Goal: Task Accomplishment & Management: Use online tool/utility

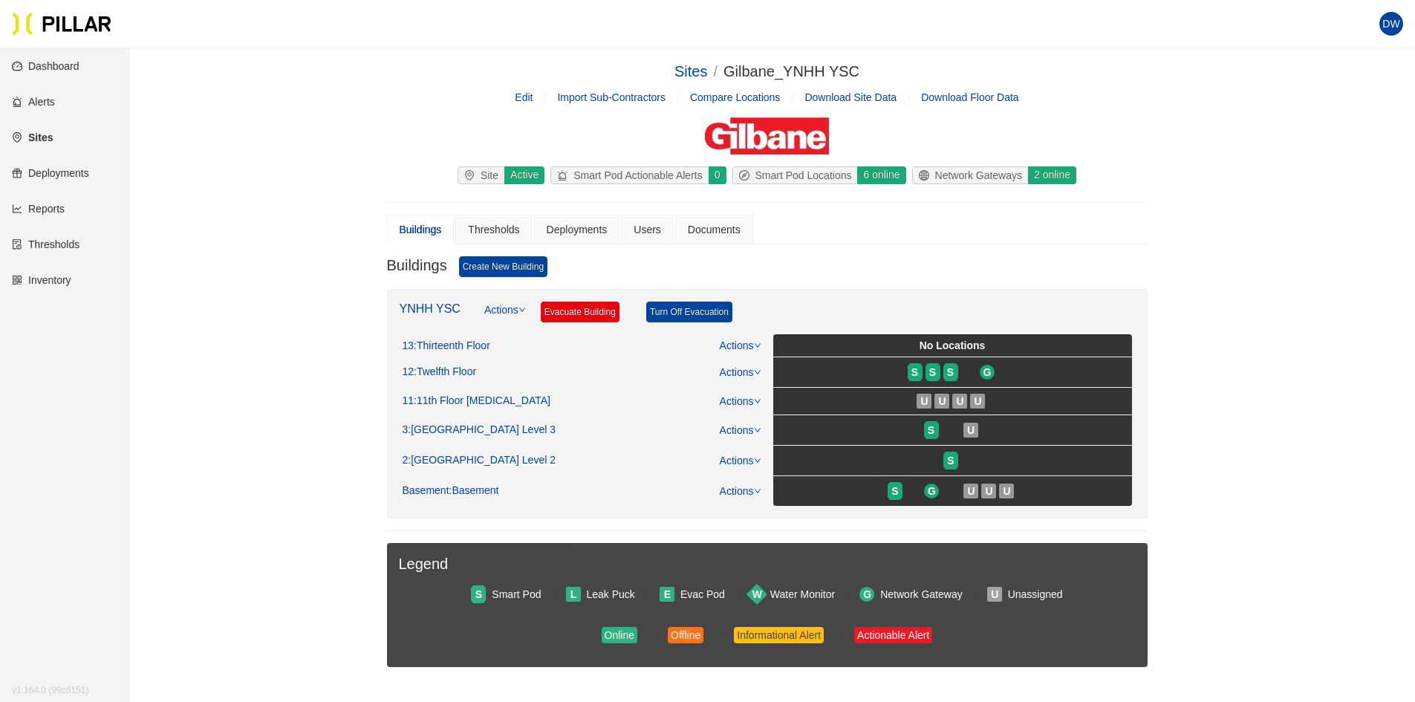
click at [65, 203] on link "Reports" at bounding box center [38, 209] width 53 height 12
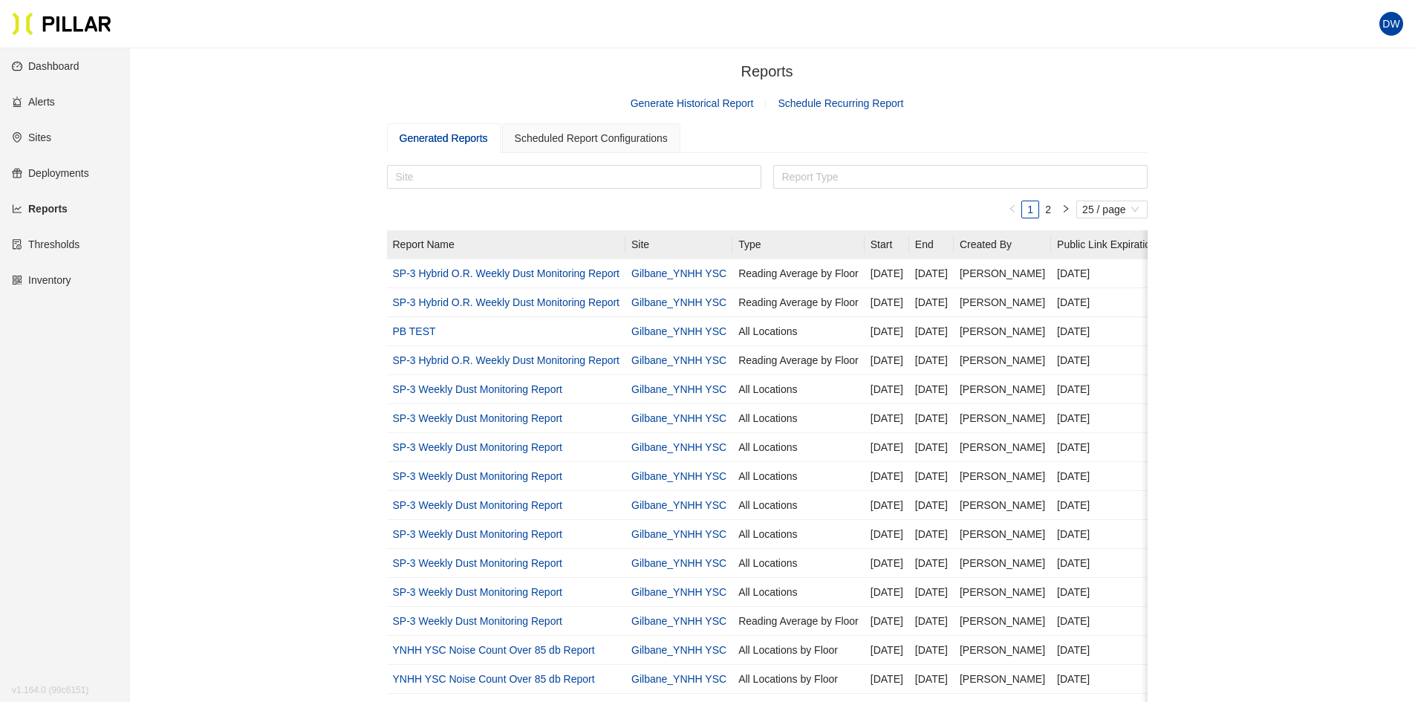
click at [706, 105] on link "Generate Historical Report" at bounding box center [692, 103] width 123 height 12
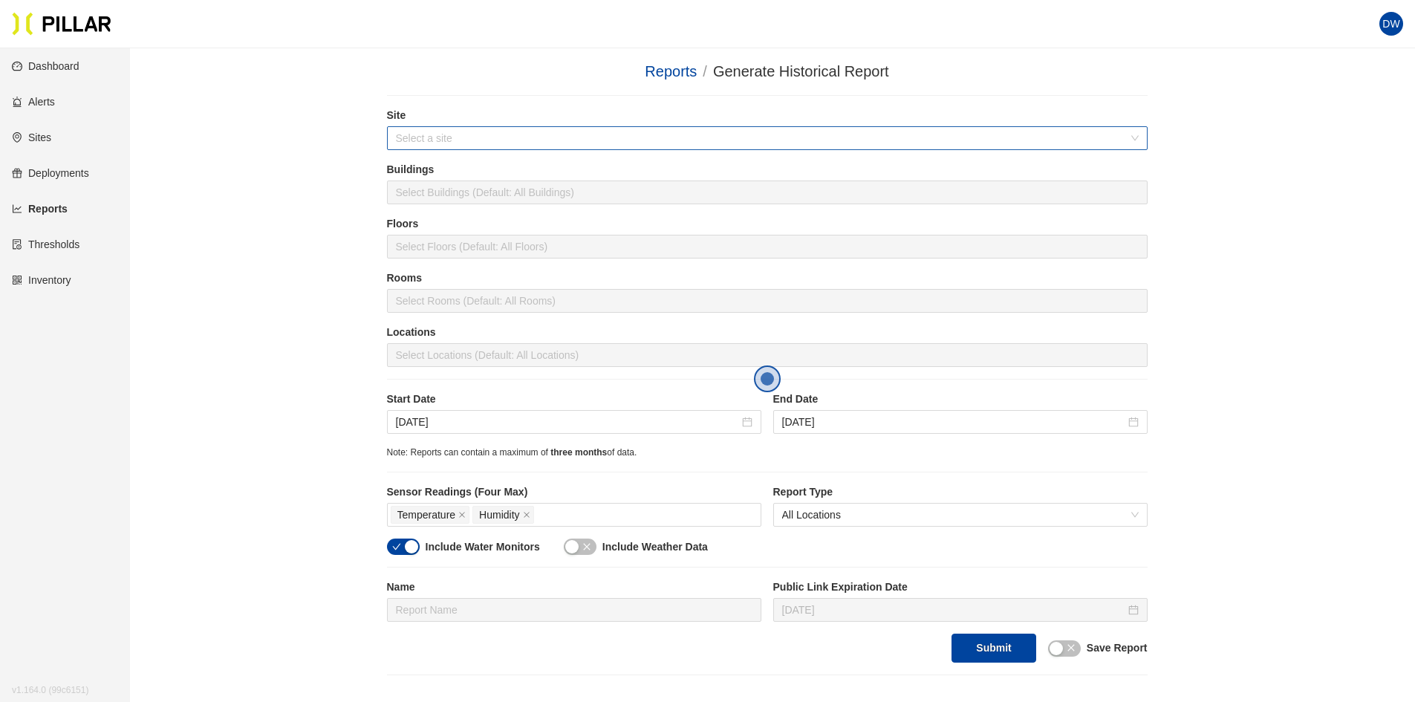
click at [533, 144] on input "search" at bounding box center [762, 138] width 732 height 22
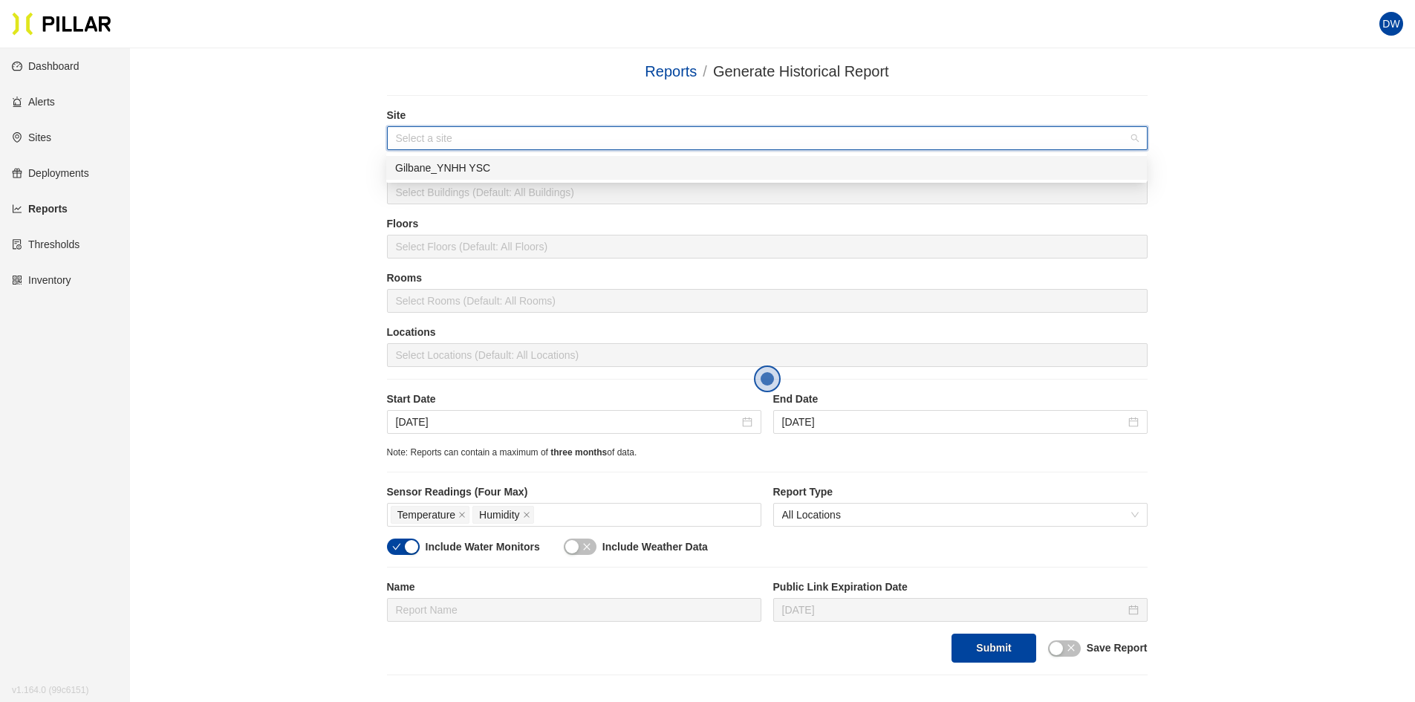
click at [483, 167] on div "Gilbane_YNHH YSC" at bounding box center [766, 168] width 743 height 16
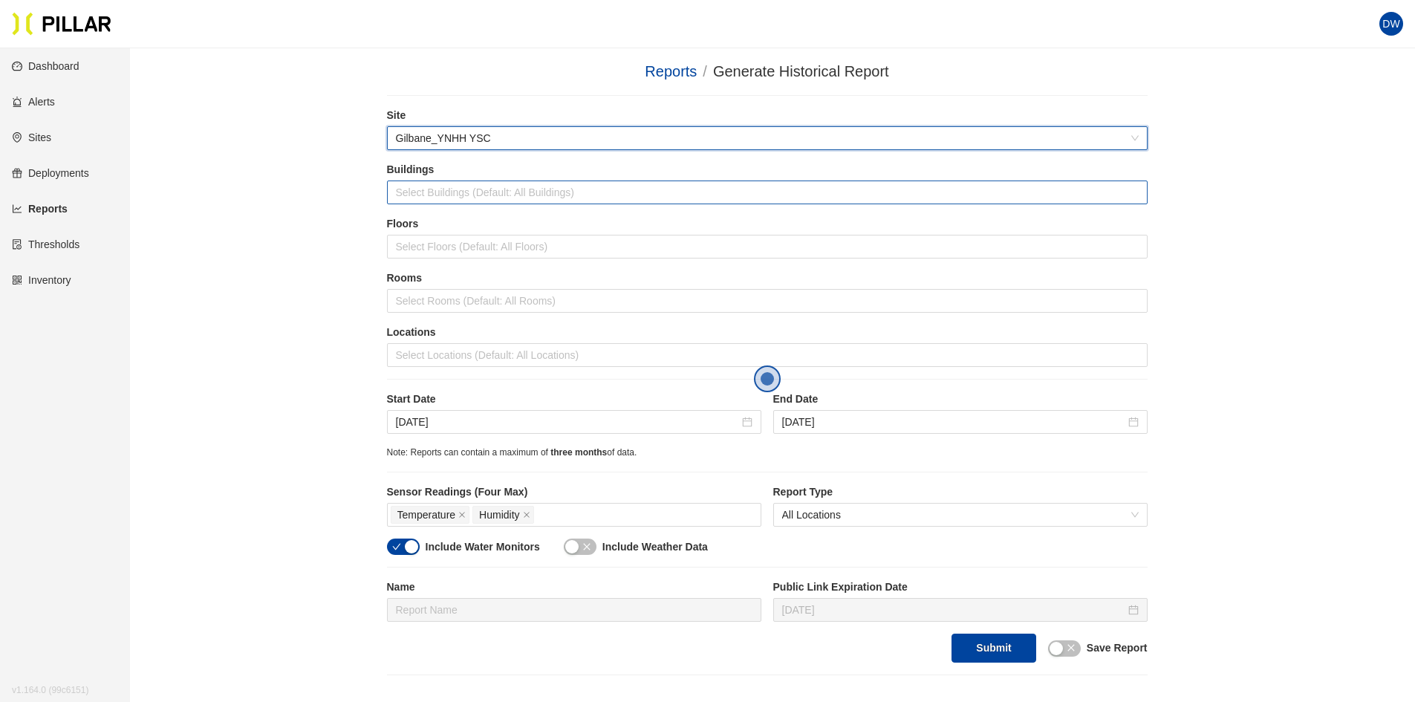
click at [467, 185] on div at bounding box center [767, 192] width 753 height 21
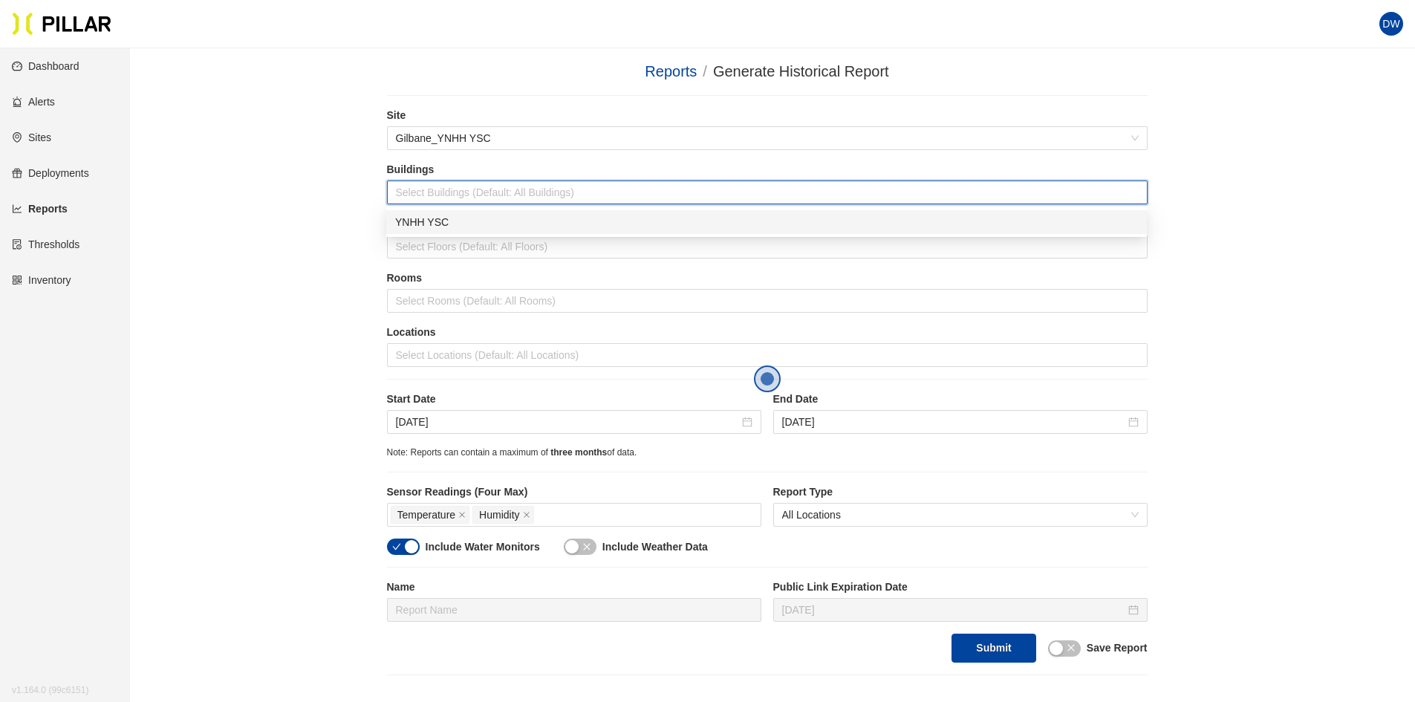
click at [452, 215] on div "YNHH YSC" at bounding box center [766, 222] width 743 height 16
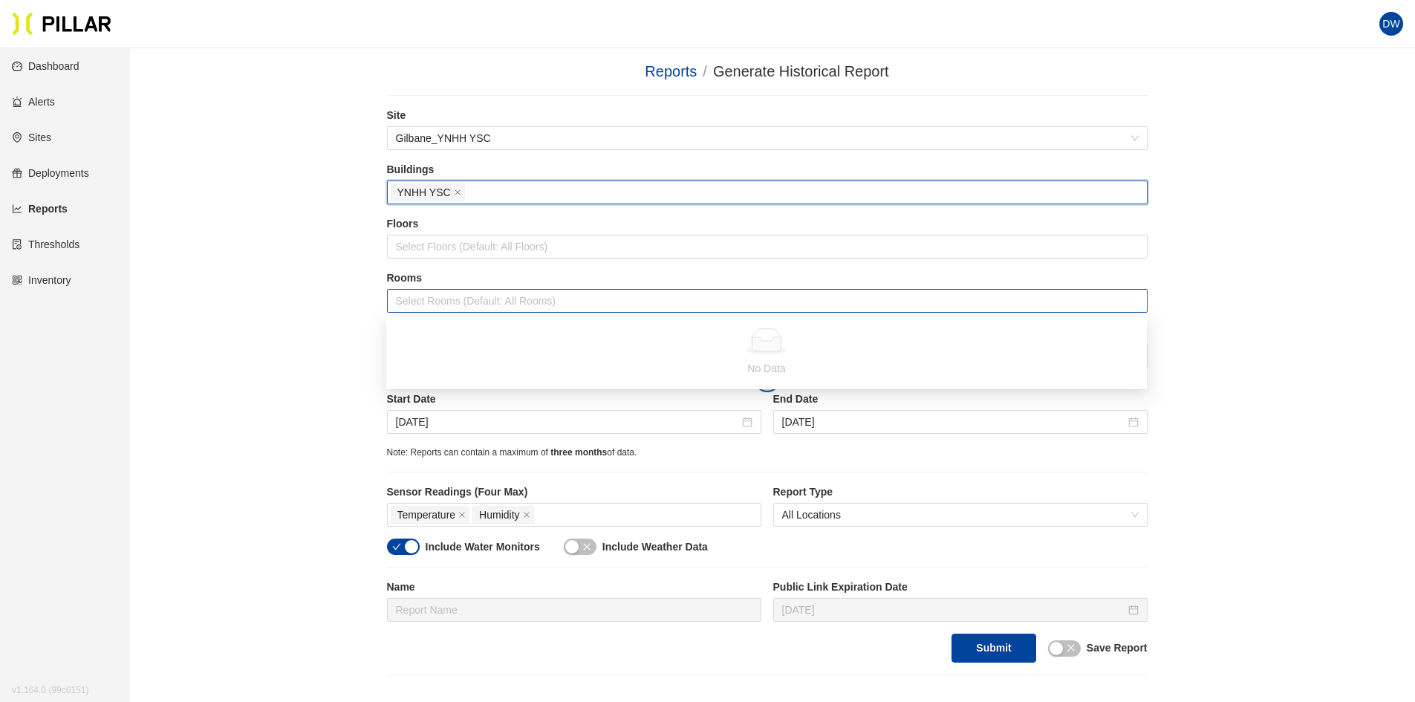
click at [438, 294] on div at bounding box center [767, 300] width 753 height 21
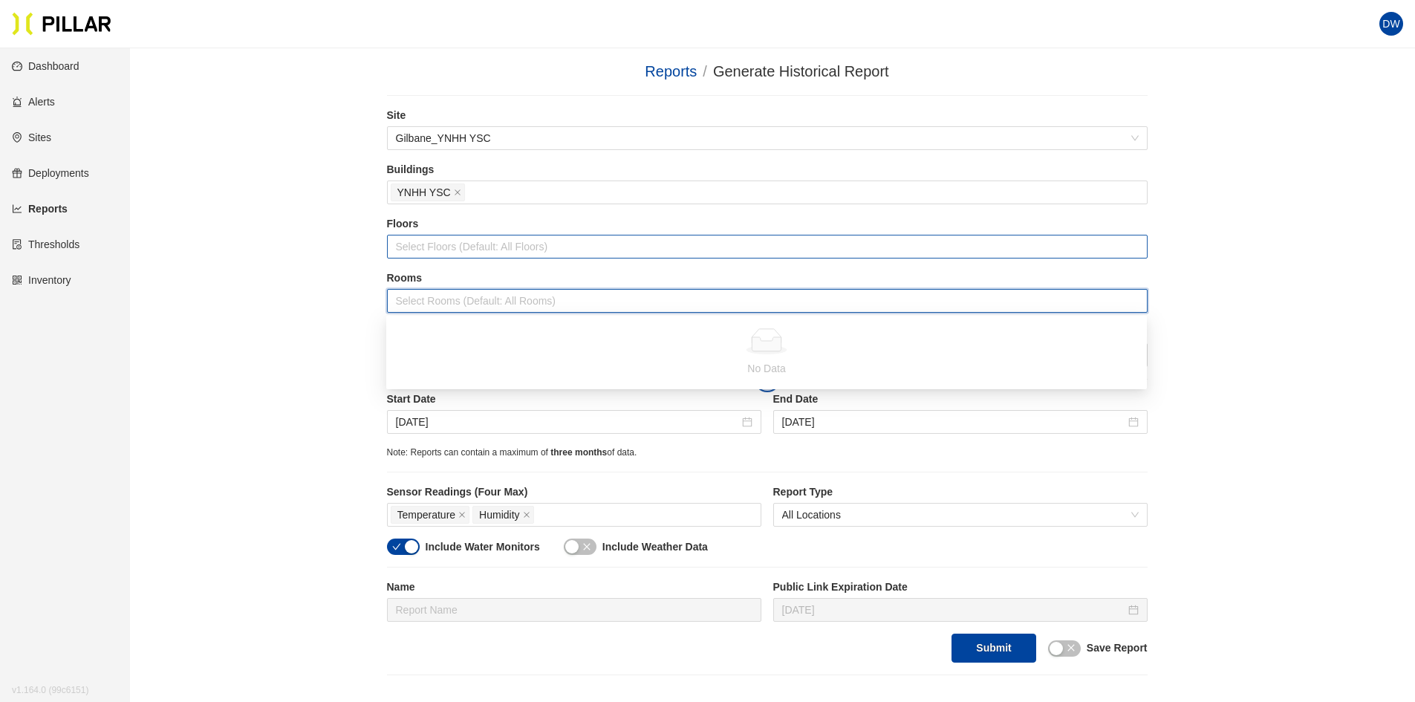
click at [464, 258] on div "Select Floors (Default: All Floors)" at bounding box center [767, 247] width 761 height 24
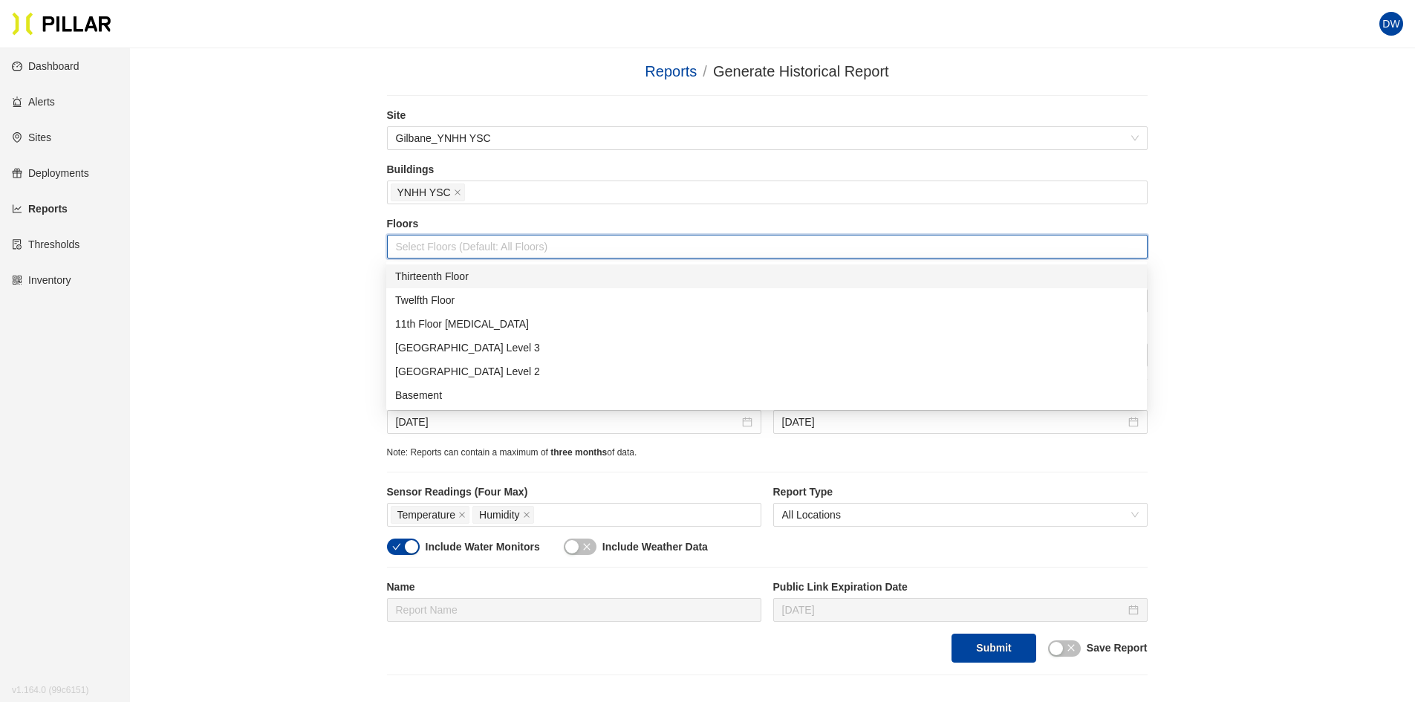
click at [463, 253] on div at bounding box center [767, 246] width 753 height 21
click at [461, 352] on div "[GEOGRAPHIC_DATA] Level 3" at bounding box center [766, 348] width 743 height 16
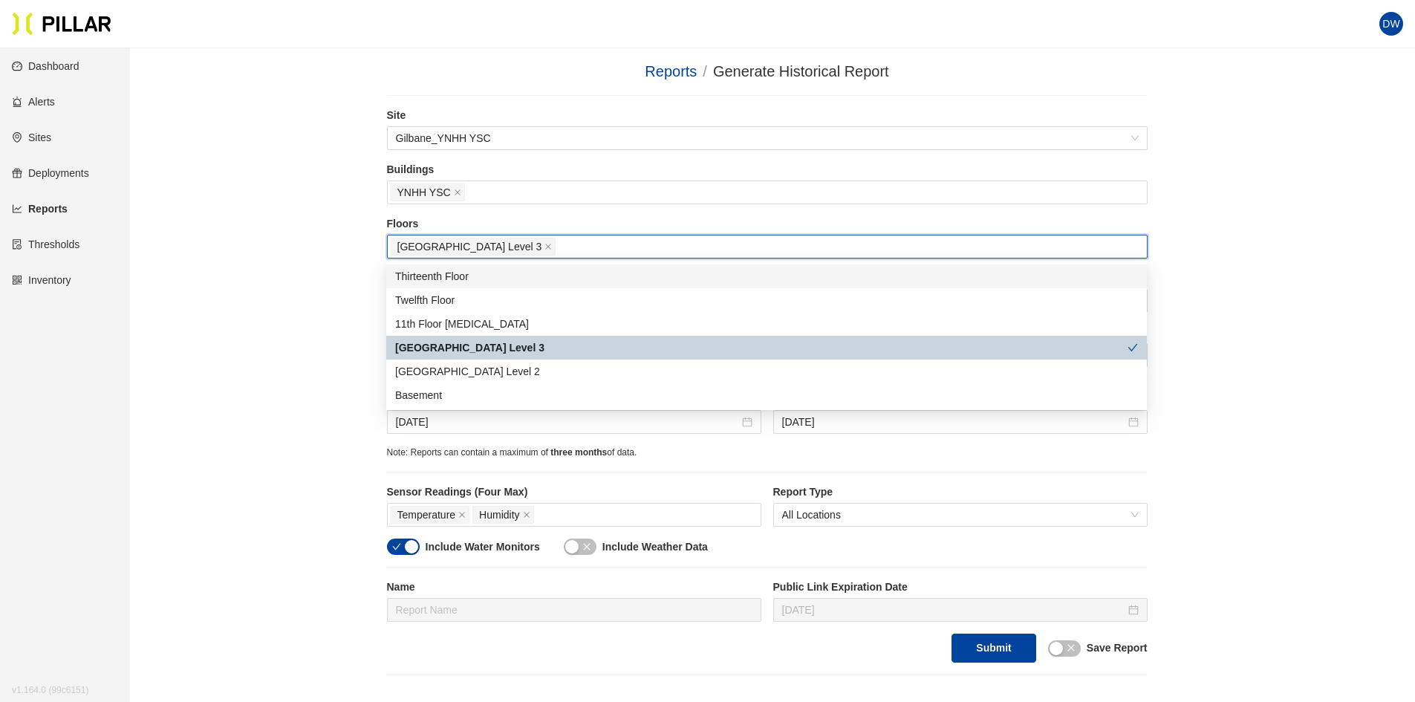
click at [345, 275] on div "Reports / Generate Historical Report / Site Gilbane_YNHH YSC Buildings YNHH YSC…" at bounding box center [766, 367] width 1201 height 615
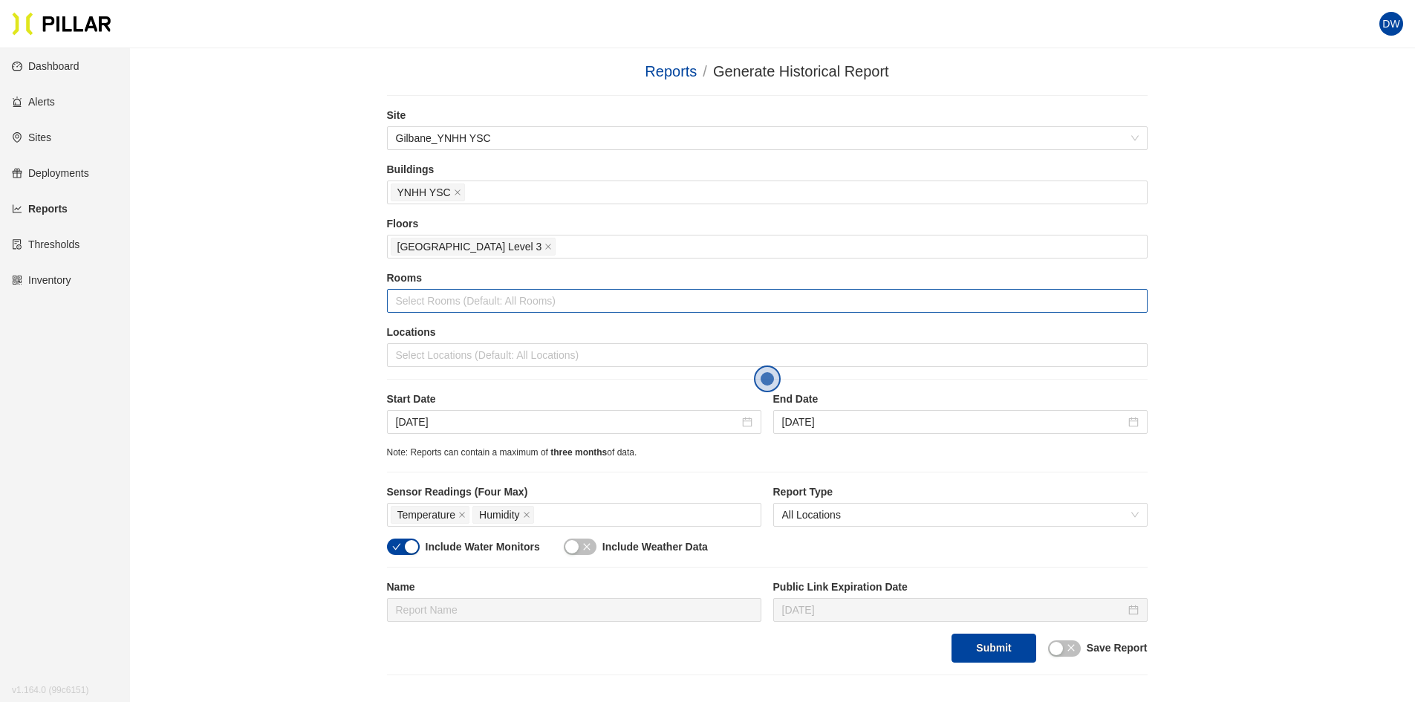
click at [452, 308] on div at bounding box center [767, 300] width 753 height 21
click at [444, 340] on label "Locations" at bounding box center [767, 333] width 761 height 16
click at [442, 346] on div at bounding box center [767, 355] width 753 height 21
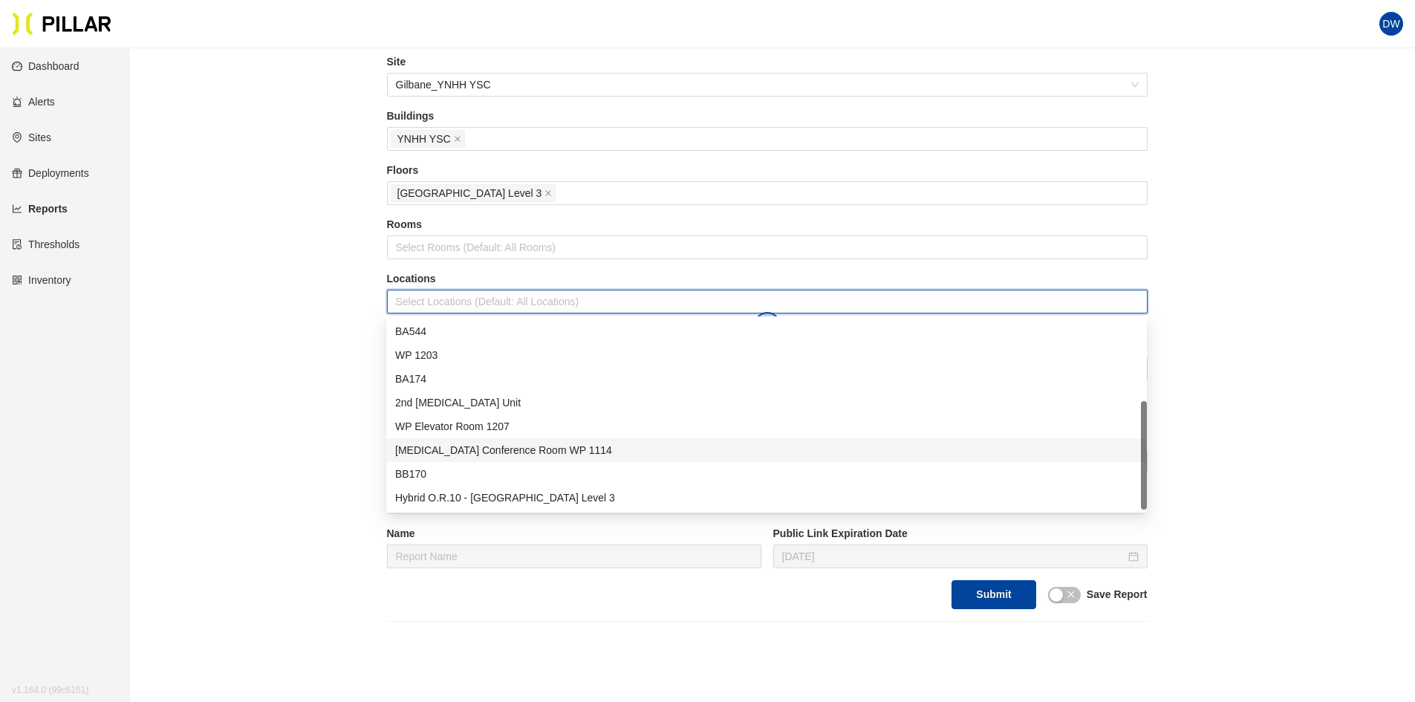
scroll to position [74, 0]
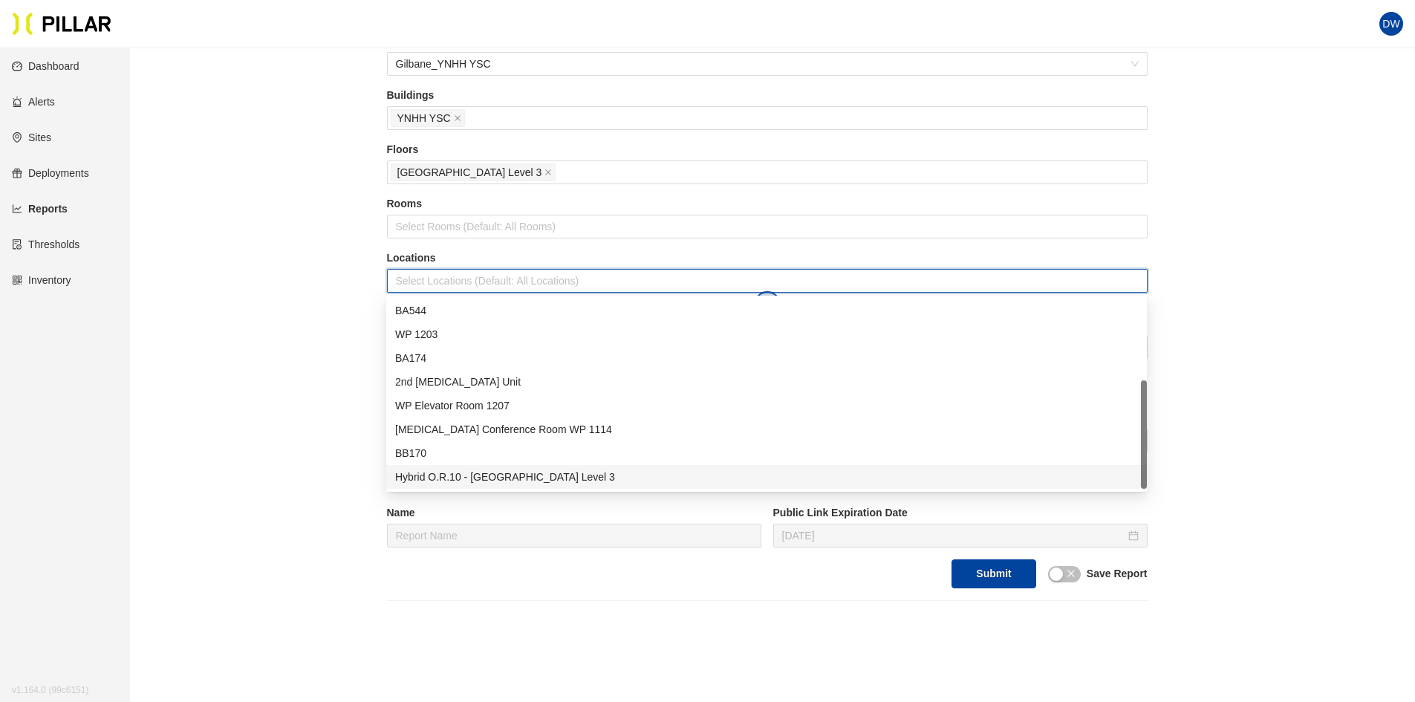
click at [484, 471] on div "Hybrid O.R.10 - [GEOGRAPHIC_DATA] Level 3" at bounding box center [766, 477] width 743 height 16
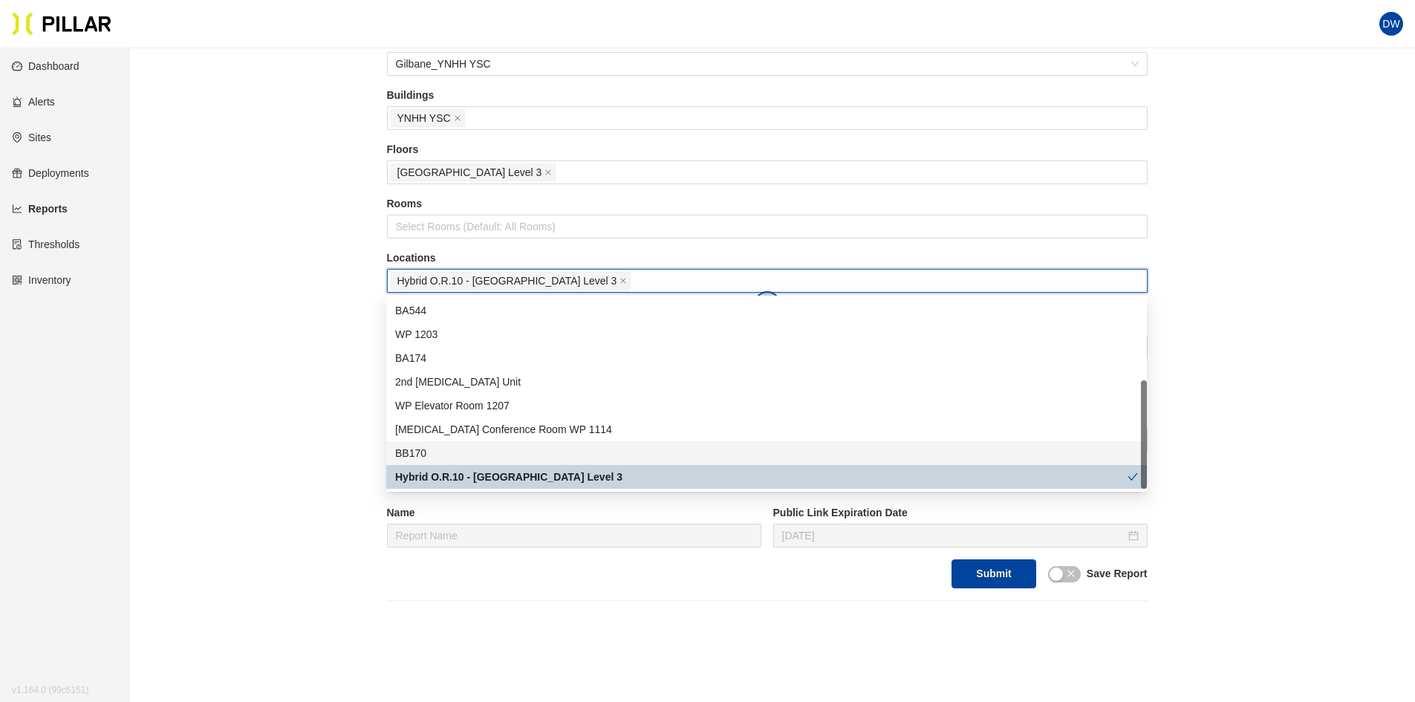
click at [299, 378] on div "Reports / Generate Historical Report / Site Gilbane_YNHH YSC Buildings YNHH YSC…" at bounding box center [766, 293] width 1201 height 615
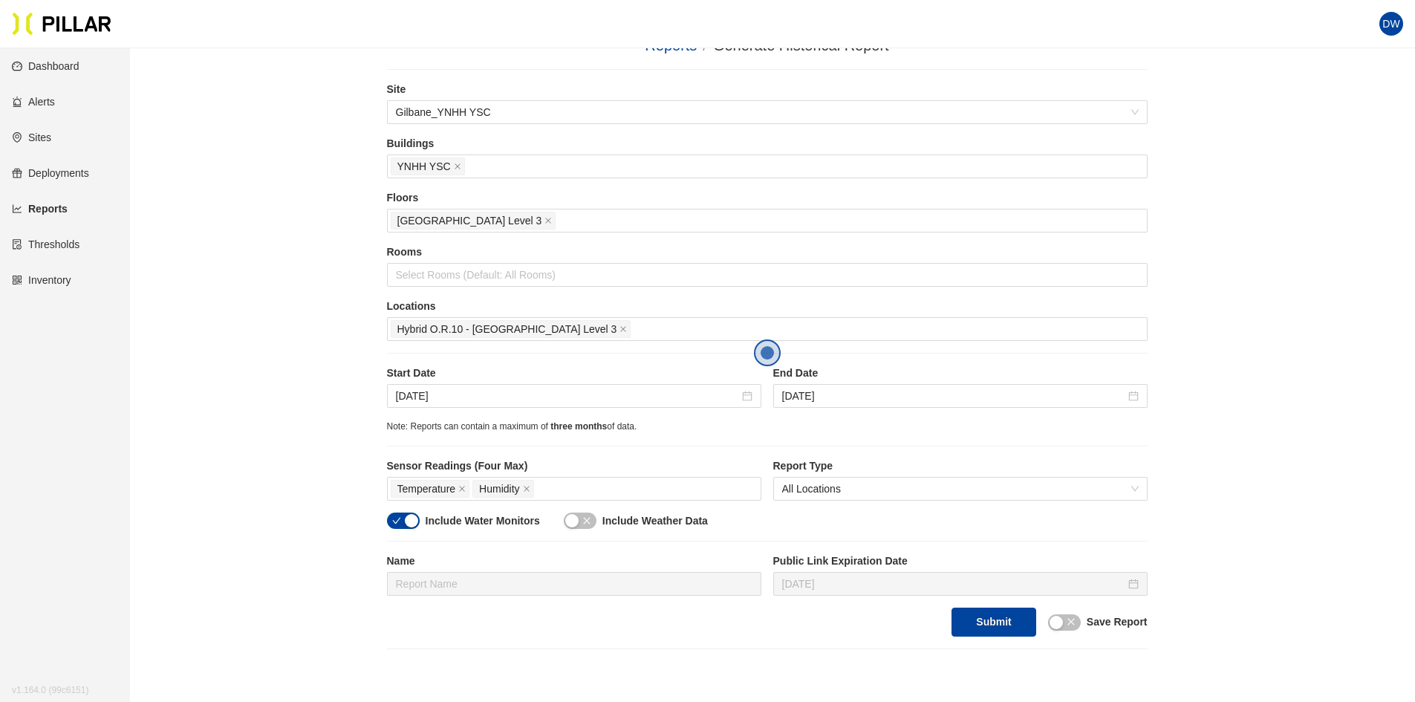
scroll to position [0, 0]
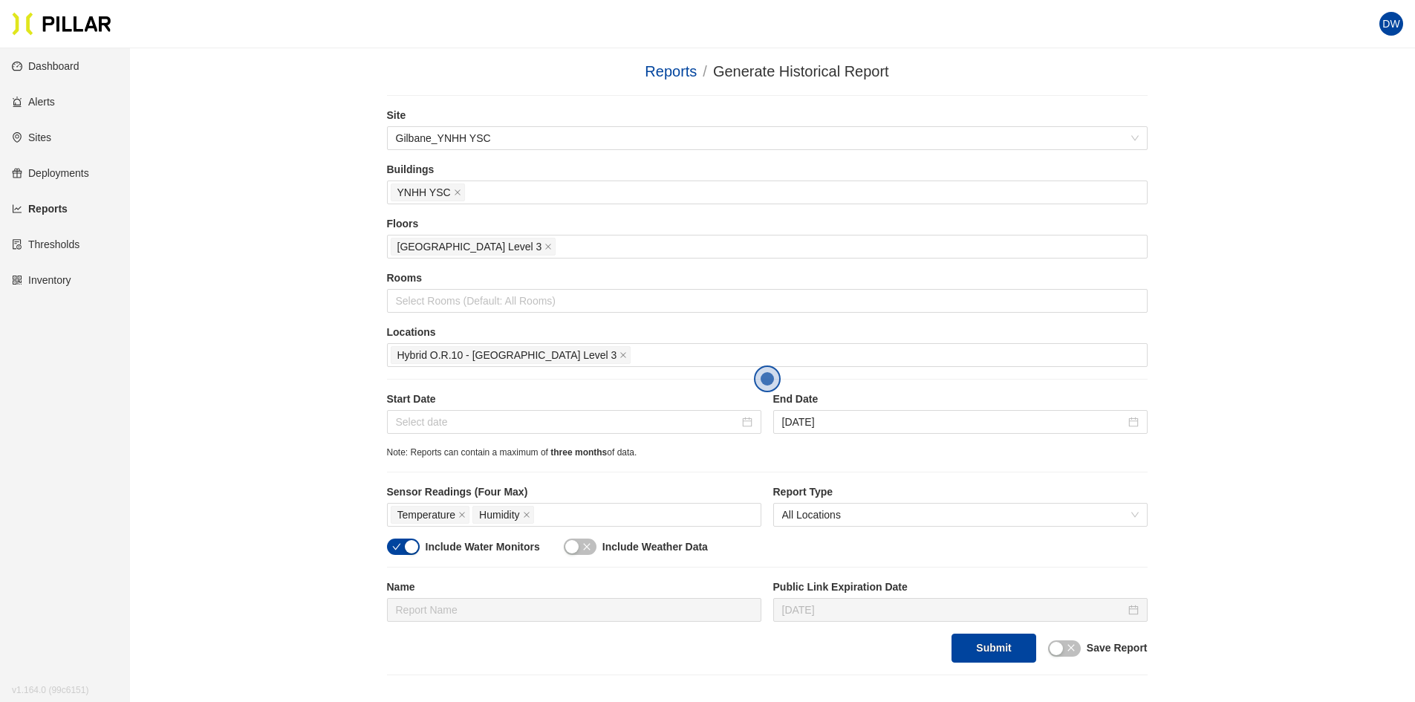
click at [744, 423] on div at bounding box center [574, 422] width 357 height 16
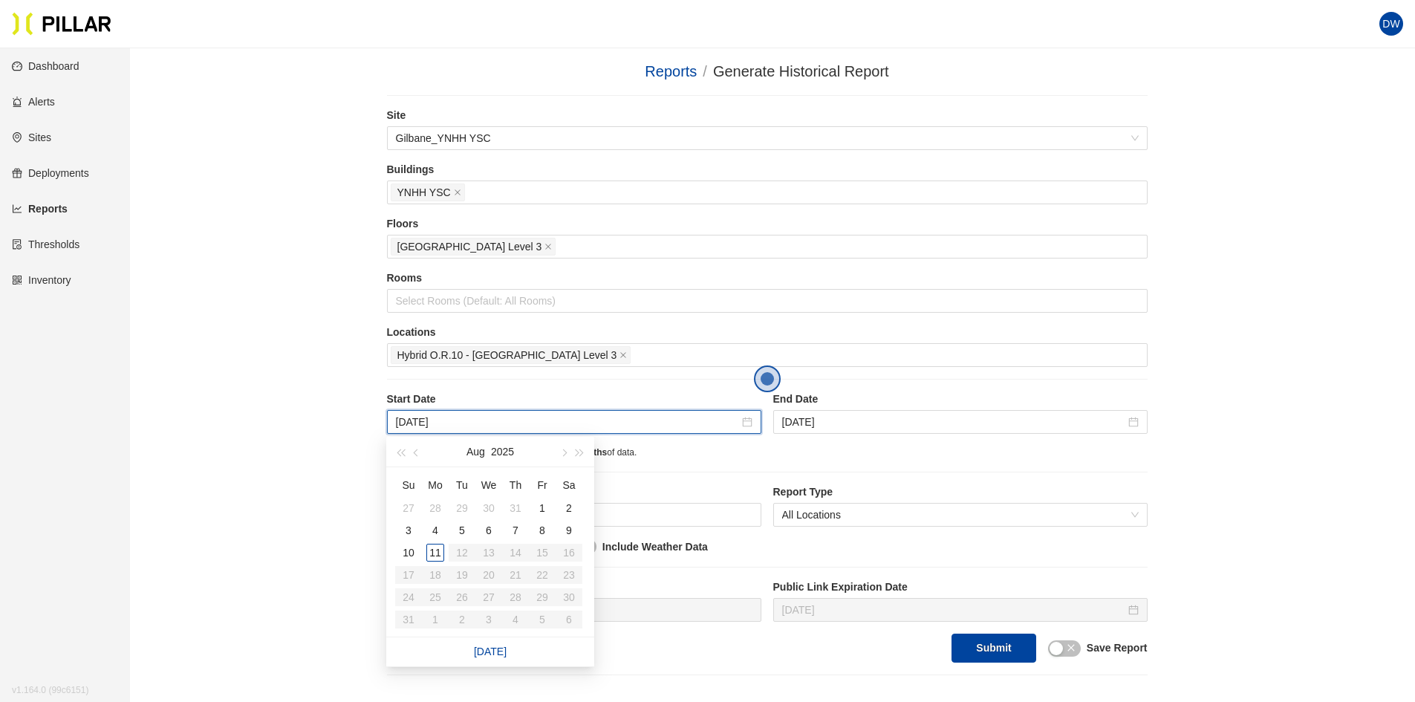
type input "[DATE]"
click at [412, 530] on div "3" at bounding box center [409, 531] width 18 height 18
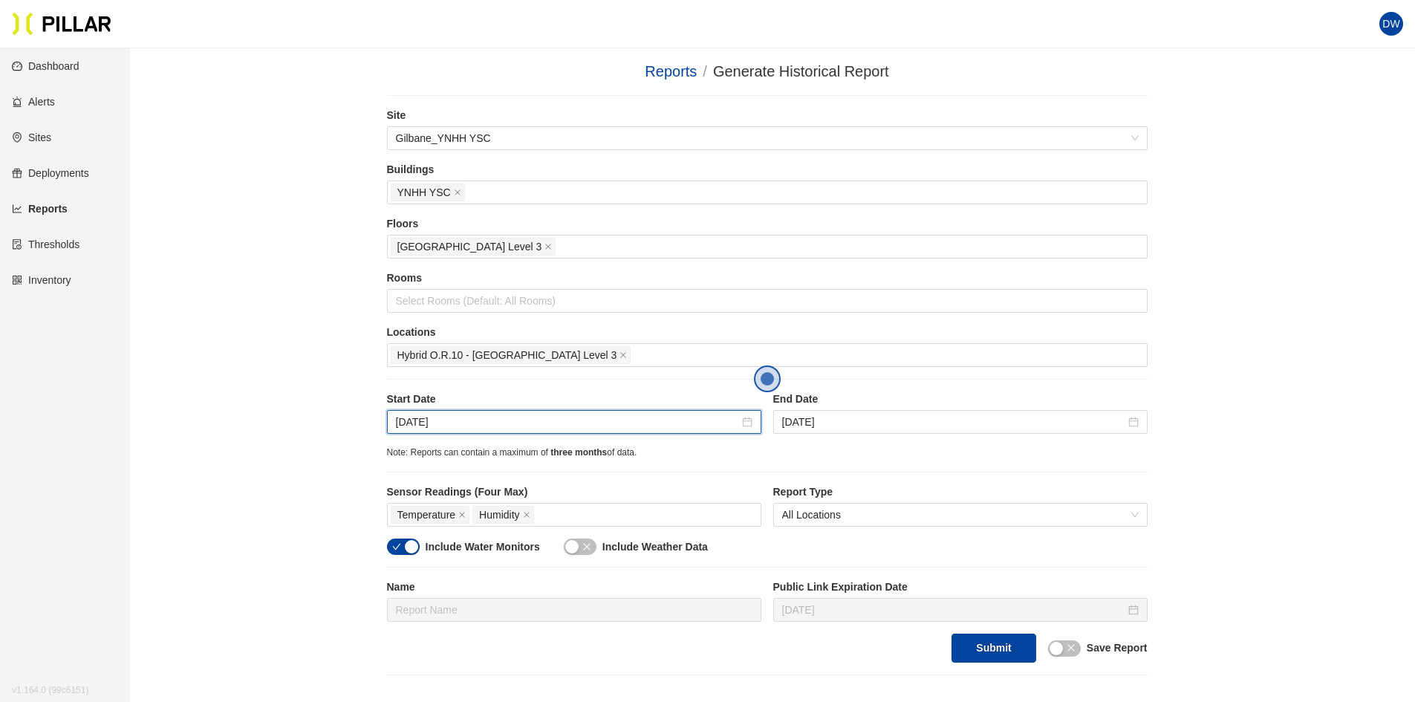
click at [938, 409] on div "End Date [DATE]" at bounding box center [960, 413] width 374 height 42
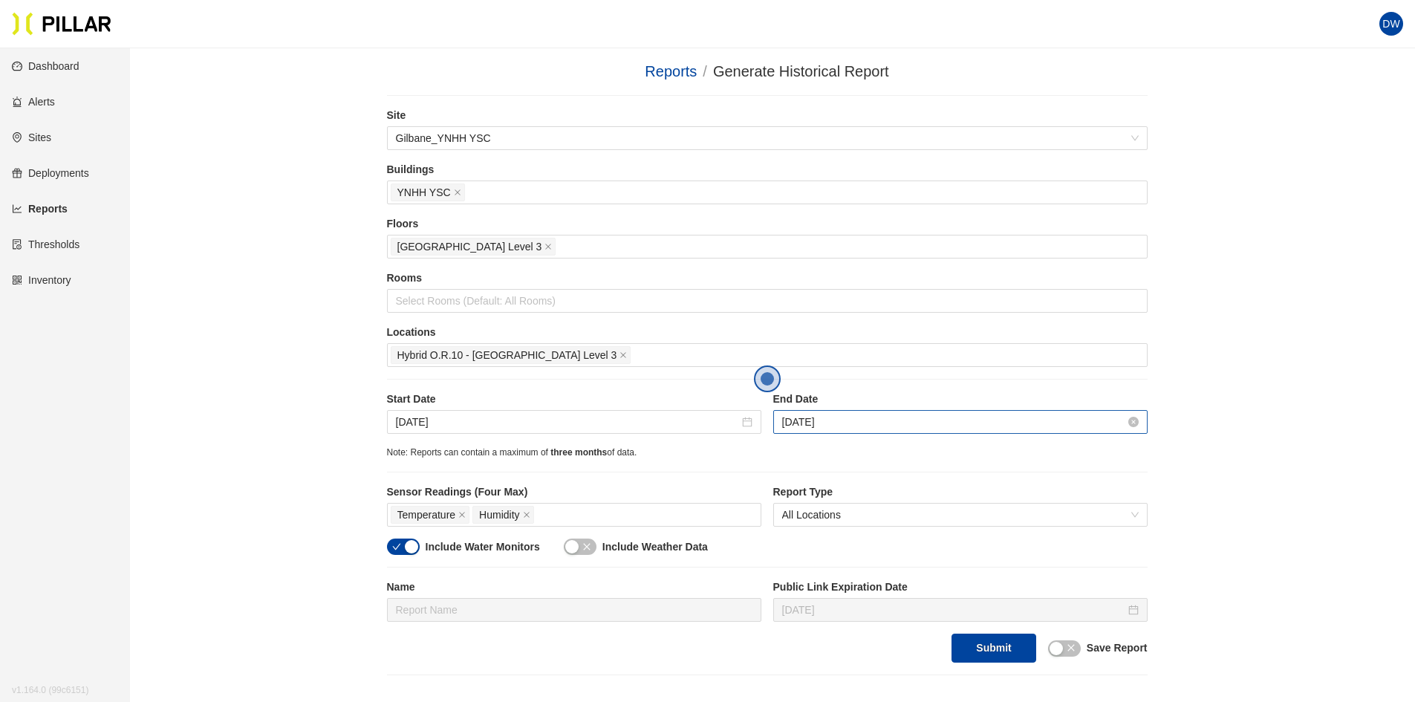
click at [1124, 422] on input "[DATE]" at bounding box center [953, 422] width 343 height 16
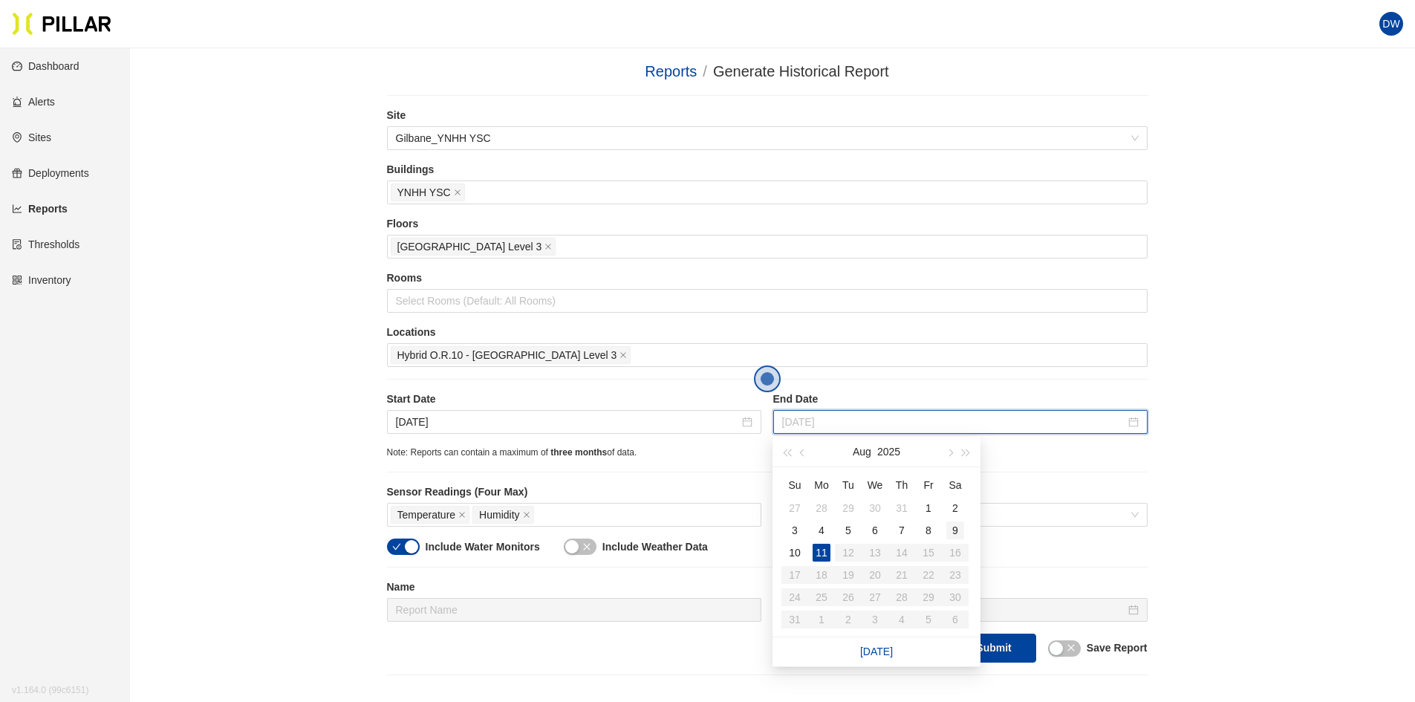
type input "[DATE]"
click at [957, 534] on div "9" at bounding box center [955, 531] width 18 height 18
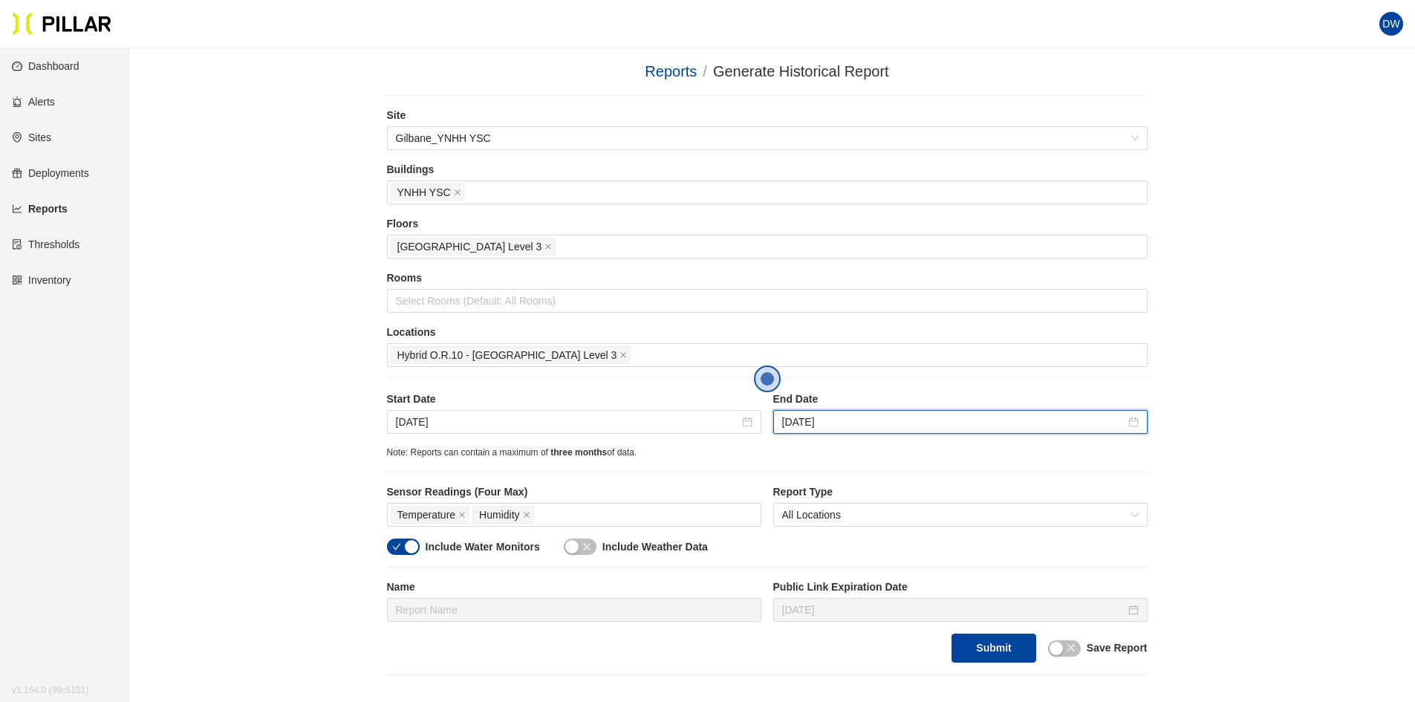
click at [1232, 523] on div "Reports / Generate Historical Report / Site Gilbane_YNHH YSC Buildings YNHH YSC…" at bounding box center [766, 367] width 1201 height 615
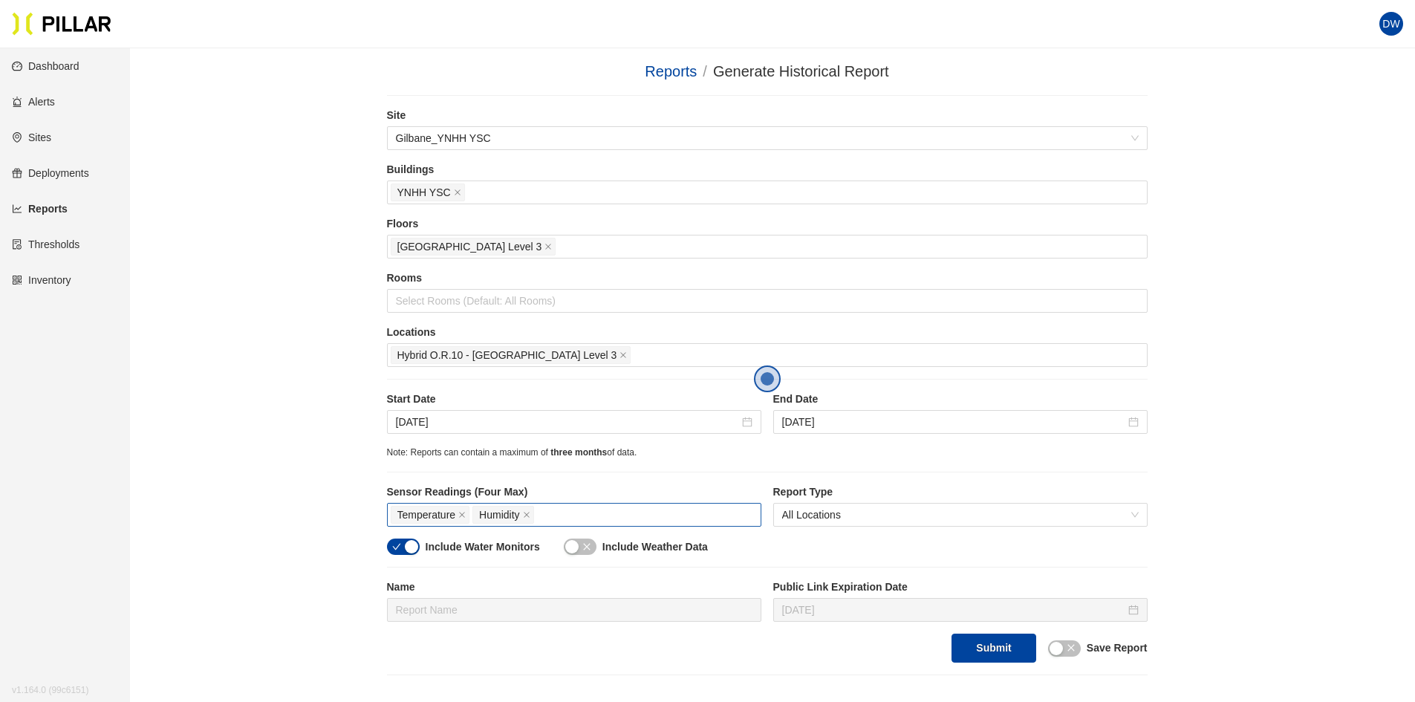
click at [559, 513] on div "Temperature Humidity" at bounding box center [574, 514] width 367 height 21
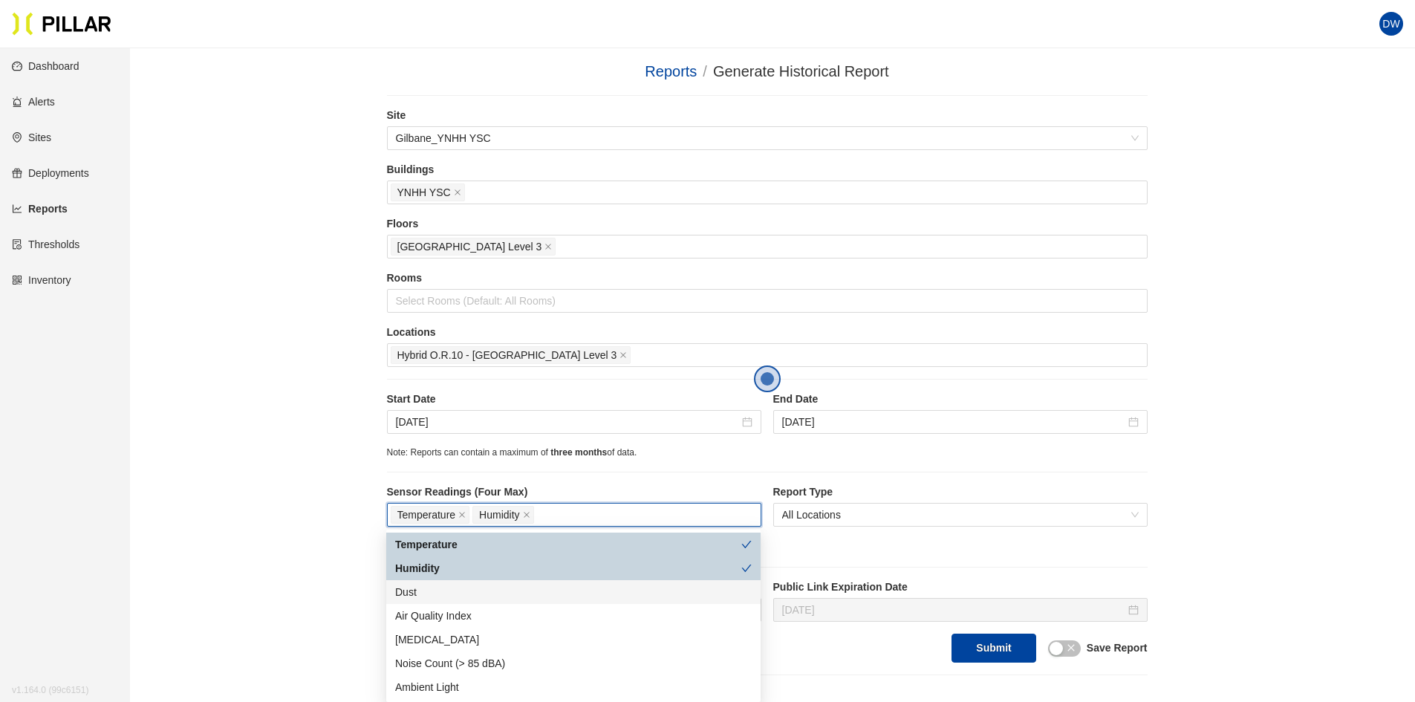
click at [461, 591] on div "Dust" at bounding box center [573, 592] width 357 height 16
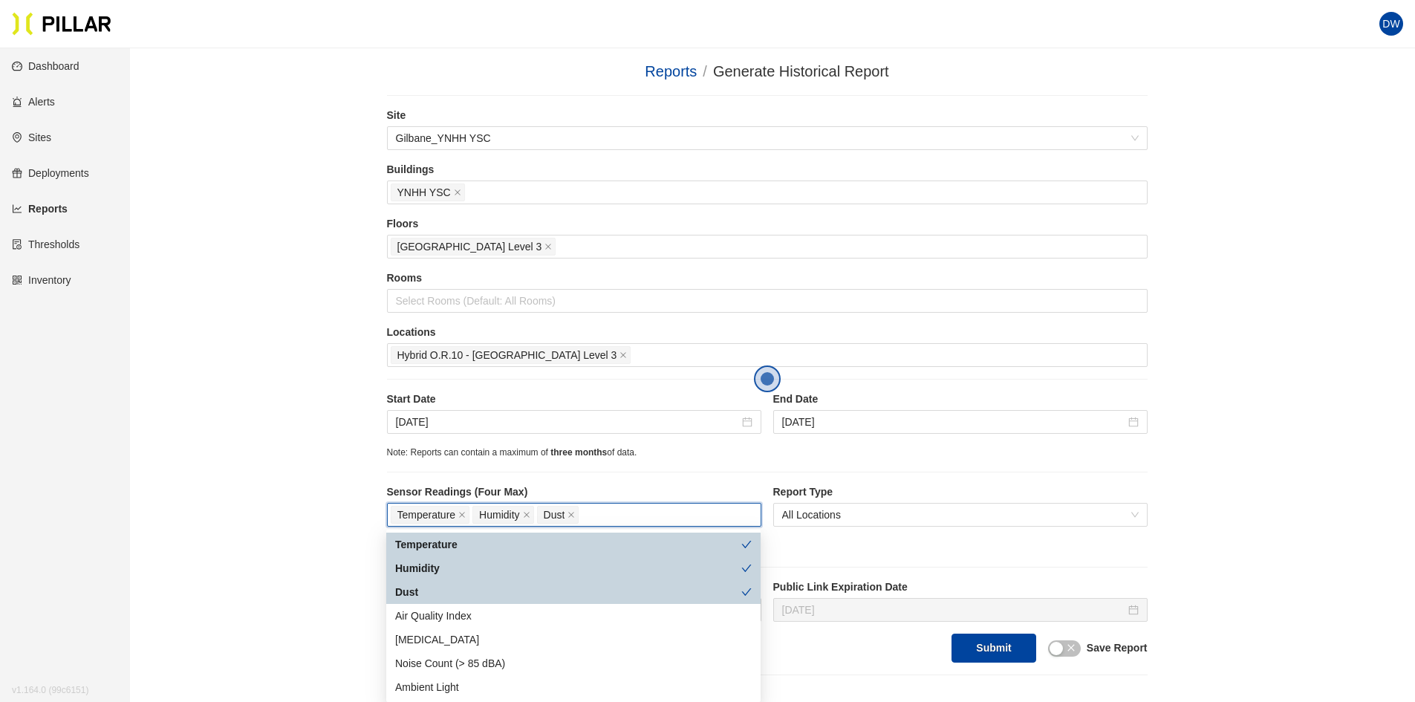
click at [1153, 595] on div "Reports / Generate Historical Report / Site Gilbane_YNHH YSC Buildings YNHH YSC…" at bounding box center [766, 367] width 1201 height 615
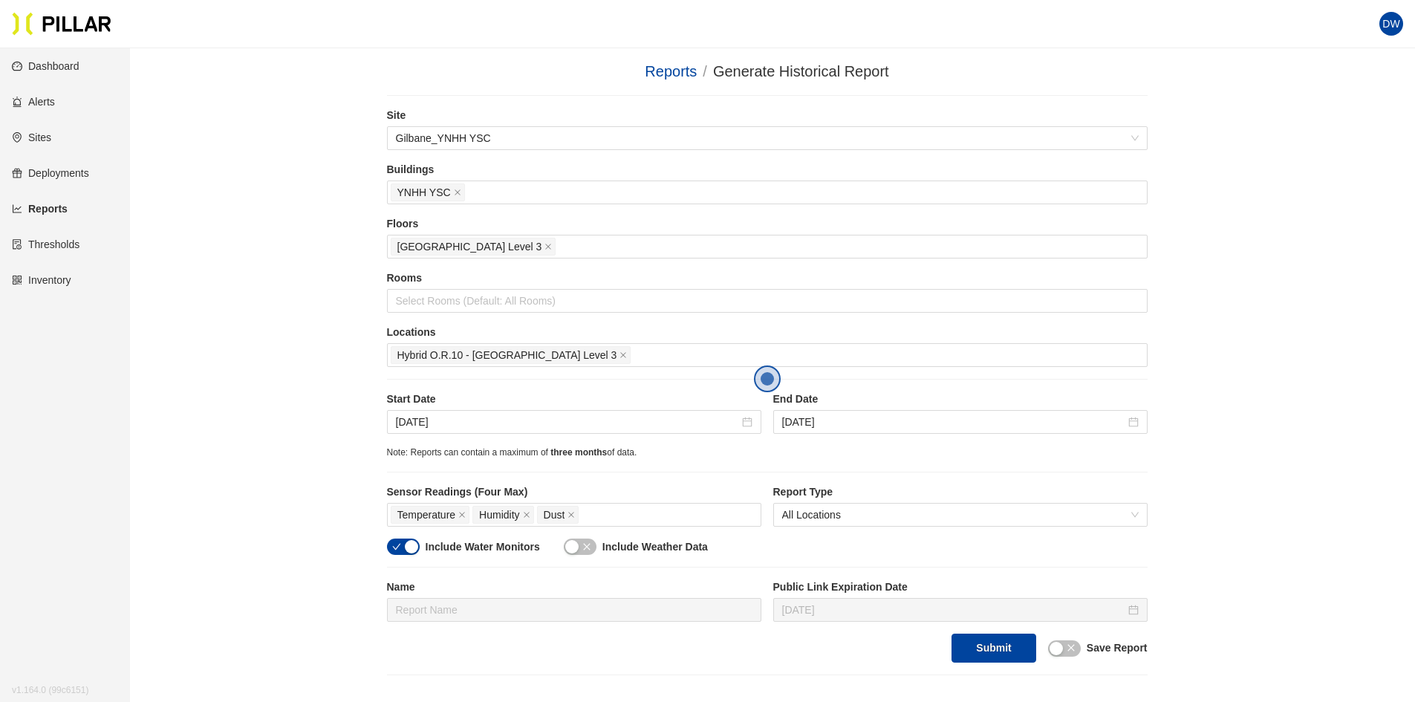
click at [1065, 652] on button "button" at bounding box center [1064, 648] width 33 height 16
click at [498, 605] on input "text" at bounding box center [574, 610] width 374 height 24
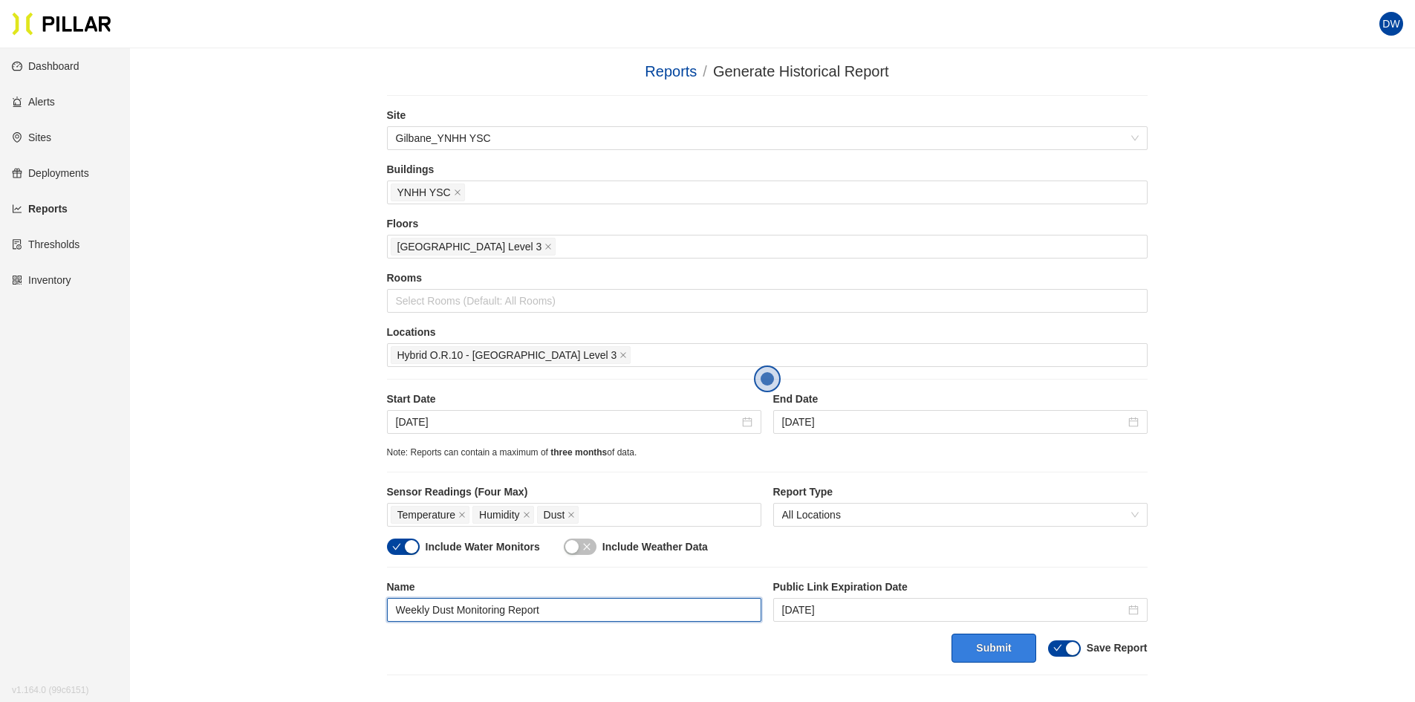
type input "Weekly Dust Monitoring Report"
click at [1020, 646] on button "Submit" at bounding box center [994, 648] width 84 height 29
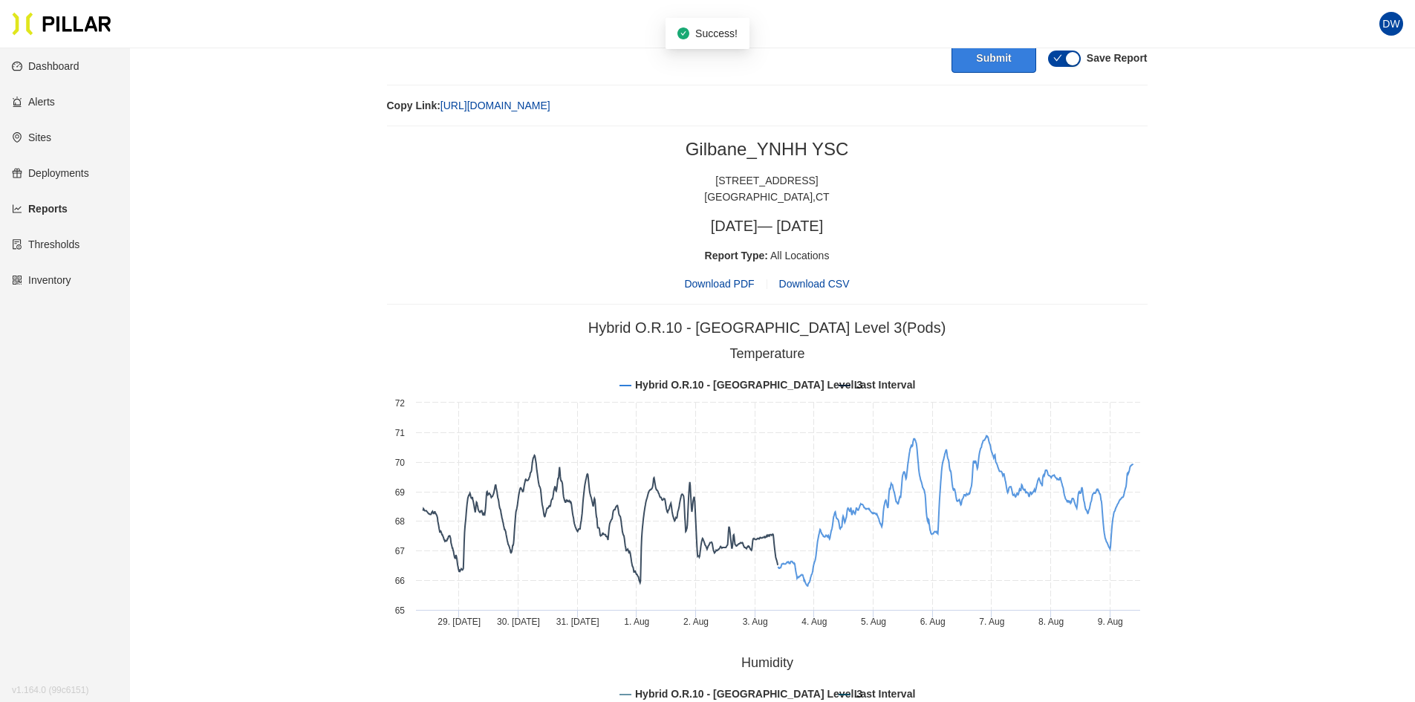
scroll to position [594, 0]
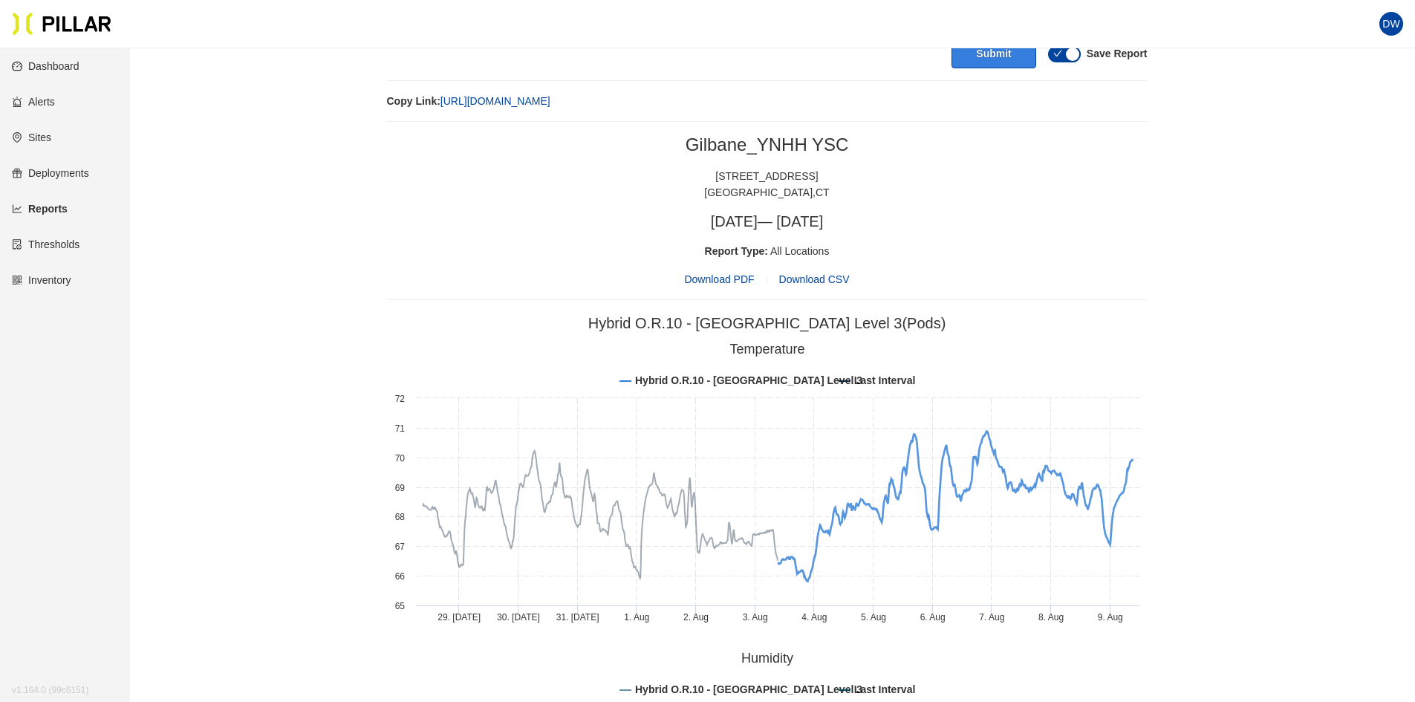
click at [875, 383] on tspan "Last Interval" at bounding box center [884, 380] width 61 height 12
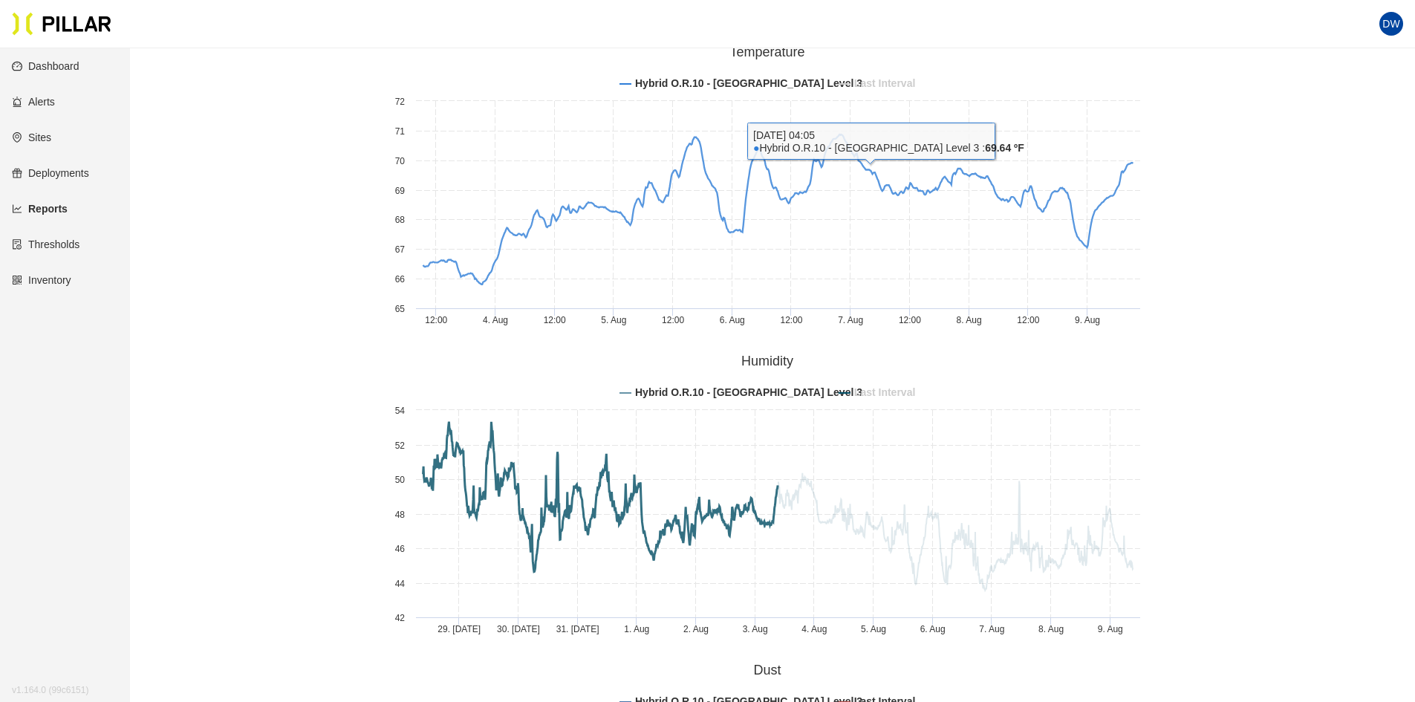
click at [866, 389] on tspan "Last Interval" at bounding box center [884, 392] width 61 height 12
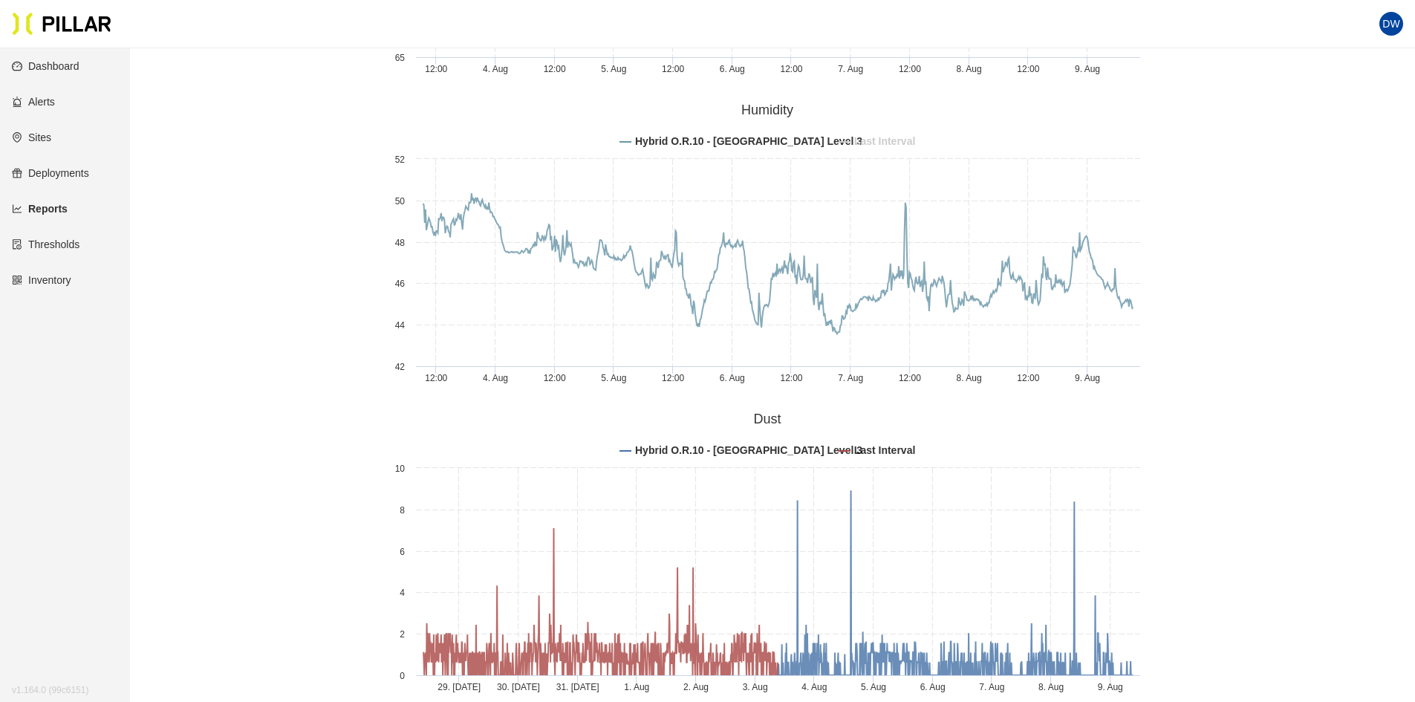
scroll to position [1189, 0]
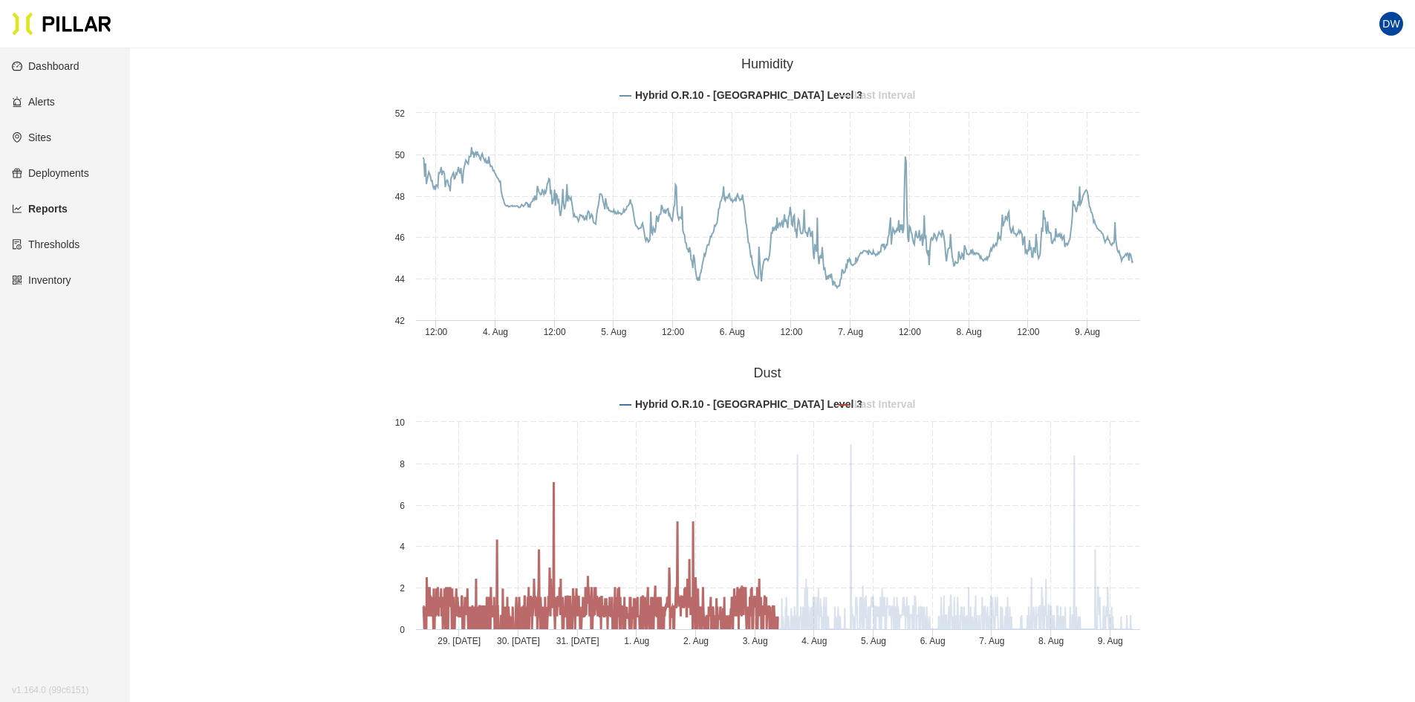
click at [878, 400] on tspan "Last Interval" at bounding box center [884, 404] width 61 height 12
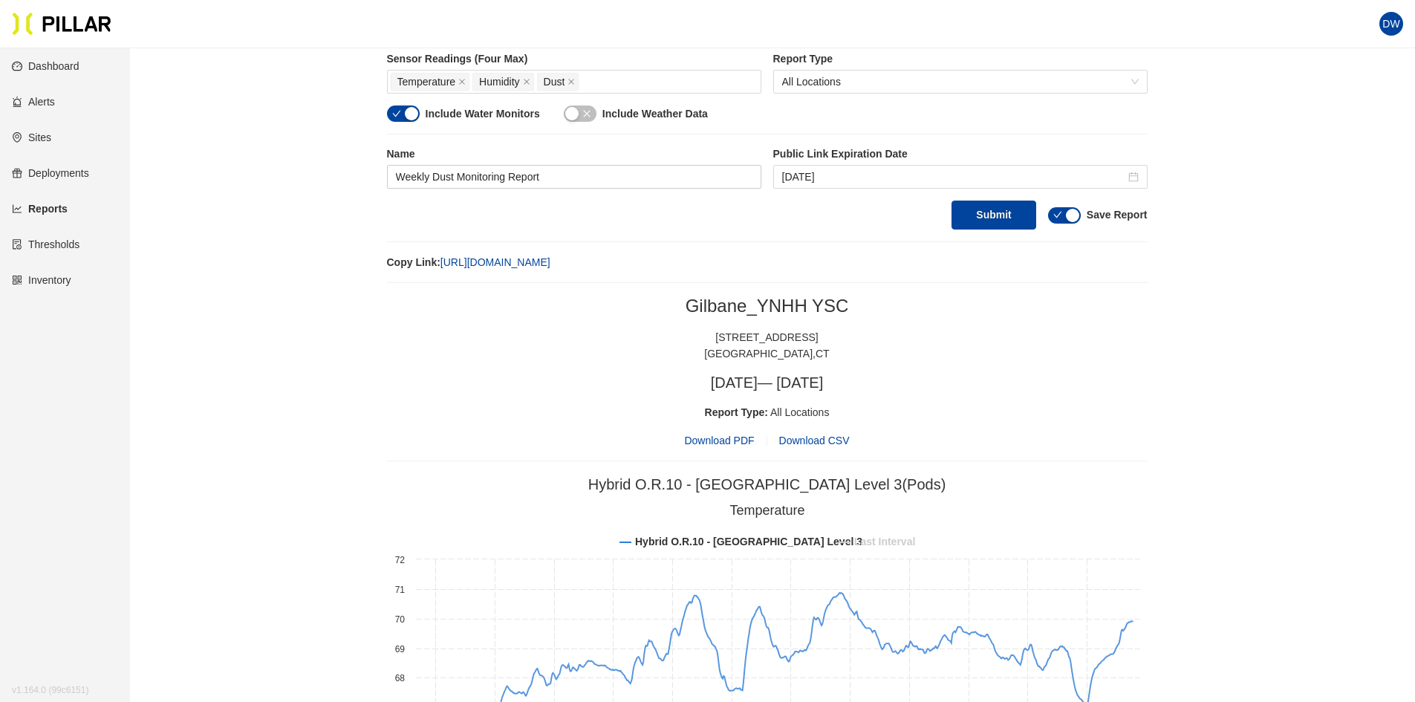
scroll to position [446, 0]
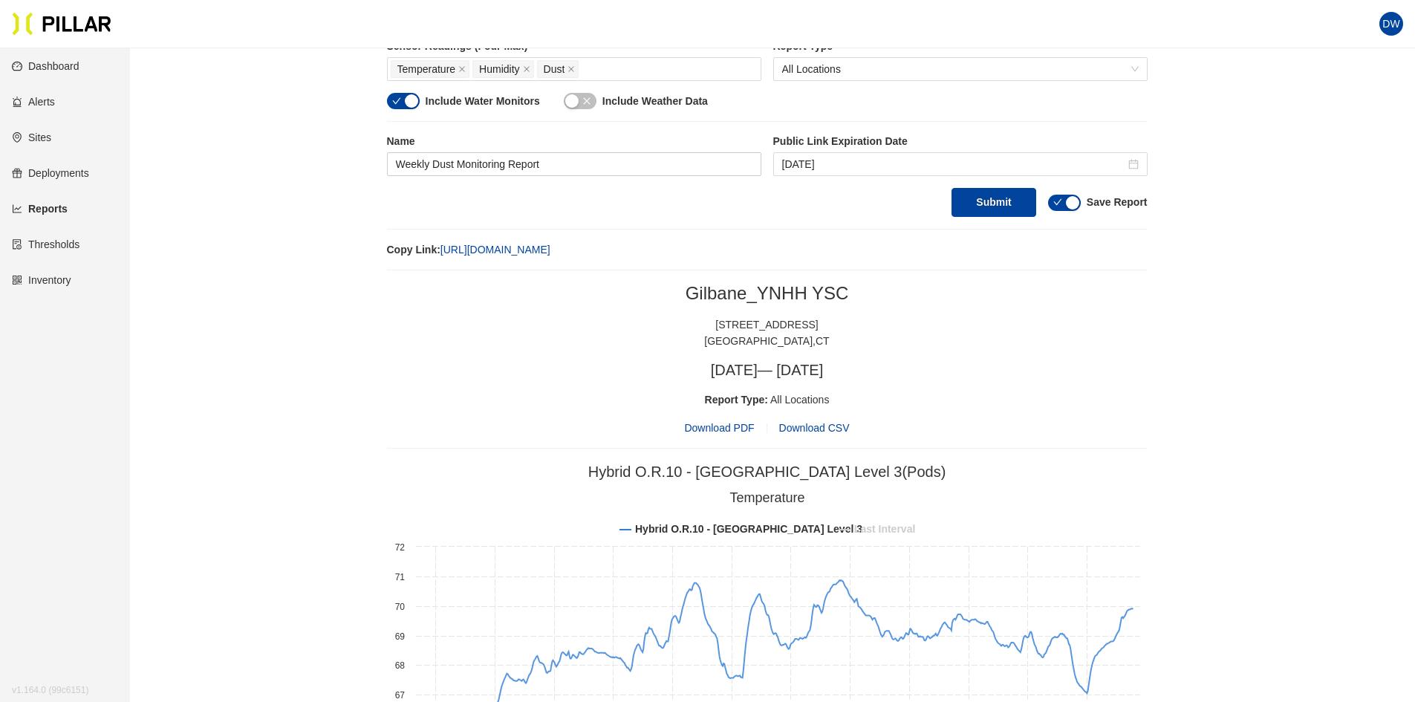
click at [744, 432] on span "Download PDF" at bounding box center [719, 428] width 70 height 16
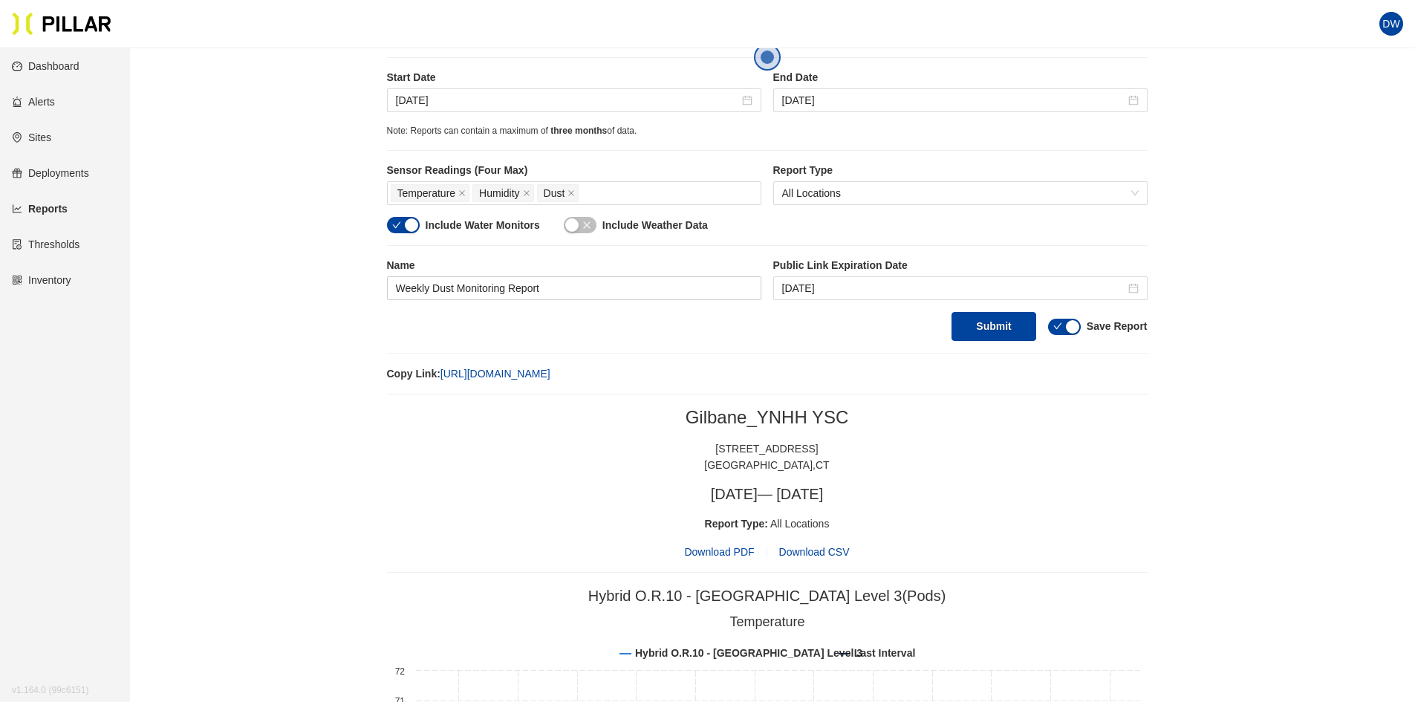
scroll to position [371, 0]
